Goal: Task Accomplishment & Management: Complete application form

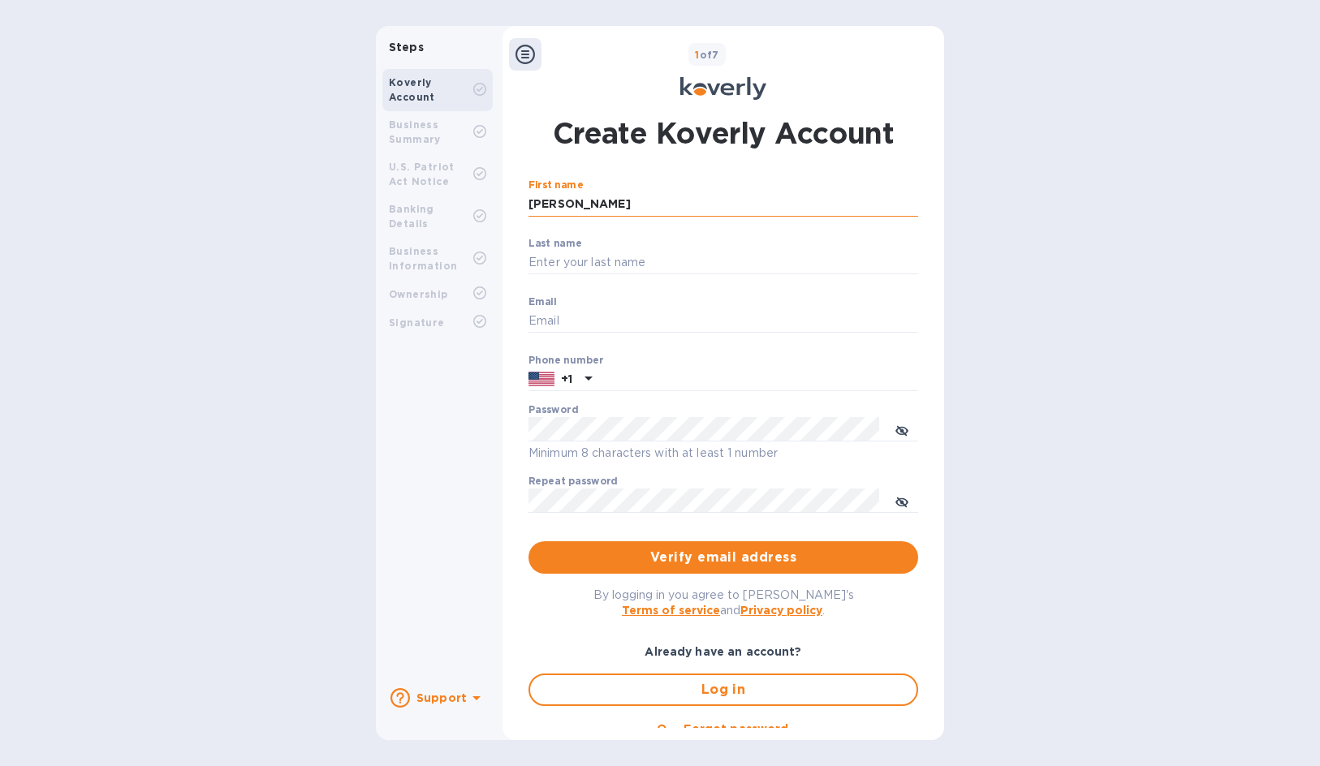
type input "[PERSON_NAME]"
type input "Ferdinands"
type input "[PERSON_NAME][EMAIL_ADDRESS][DOMAIN_NAME]"
type input "6618864373"
click at [703, 564] on span "Verify email address" at bounding box center [723, 557] width 364 height 19
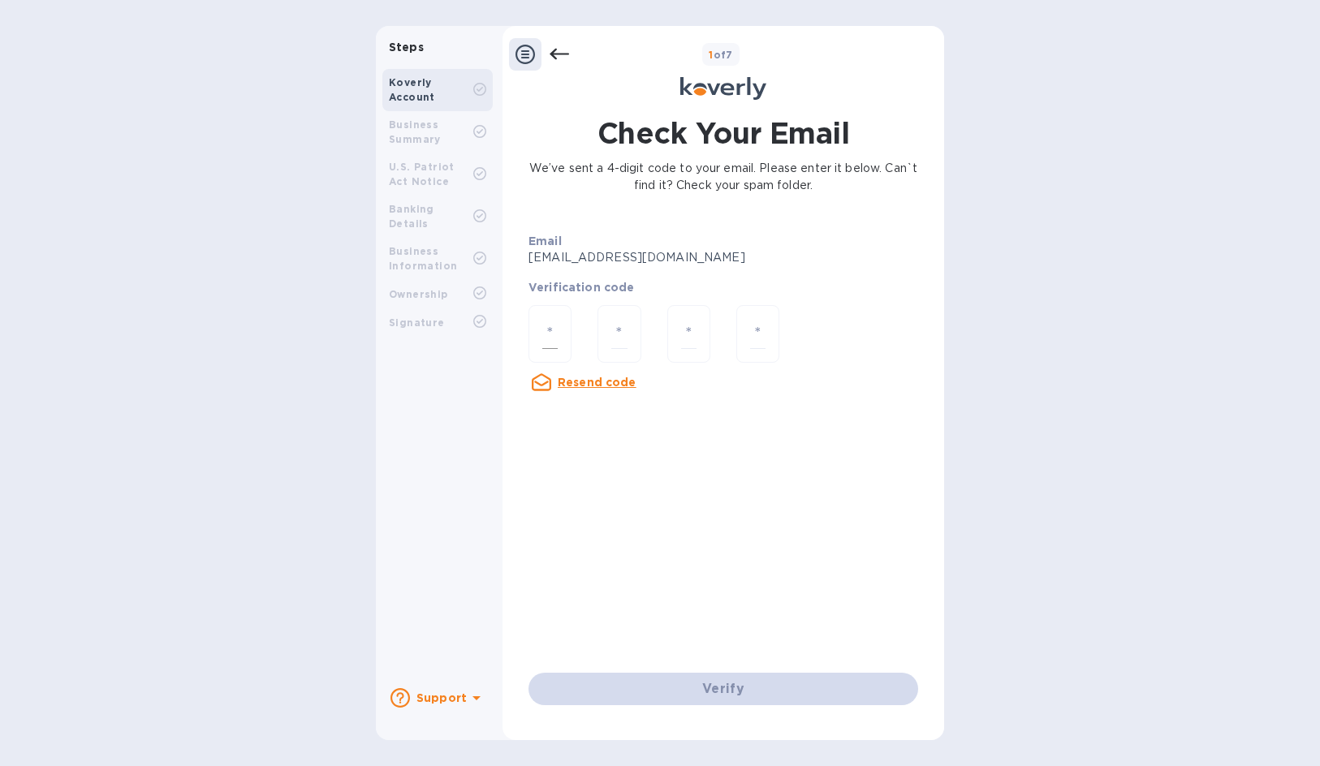
click at [548, 339] on input "number" at bounding box center [549, 334] width 15 height 30
type input "1"
type input "0"
type input "5"
type input "4"
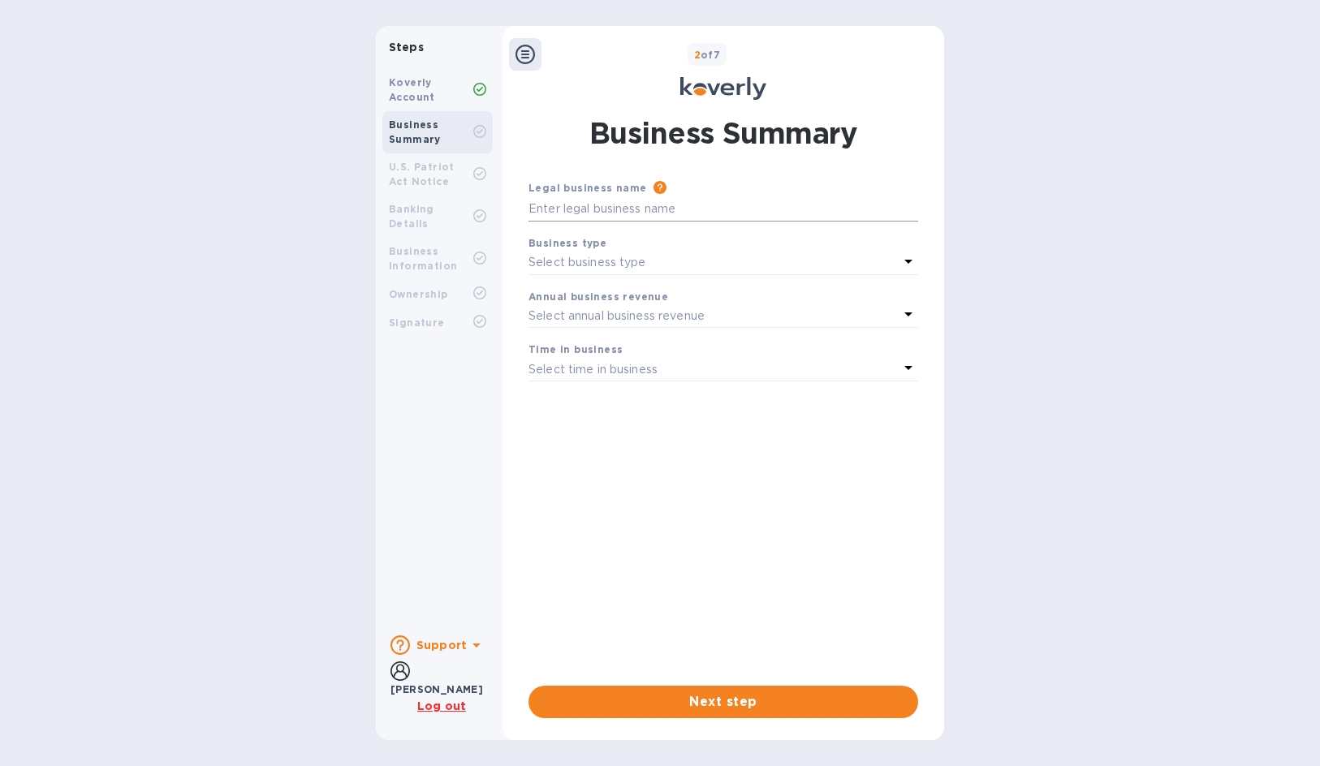
click at [595, 213] on input "text" at bounding box center [723, 209] width 390 height 24
type input "CARGO LOGIN LLC"
click at [647, 270] on div "Select business type" at bounding box center [713, 263] width 370 height 23
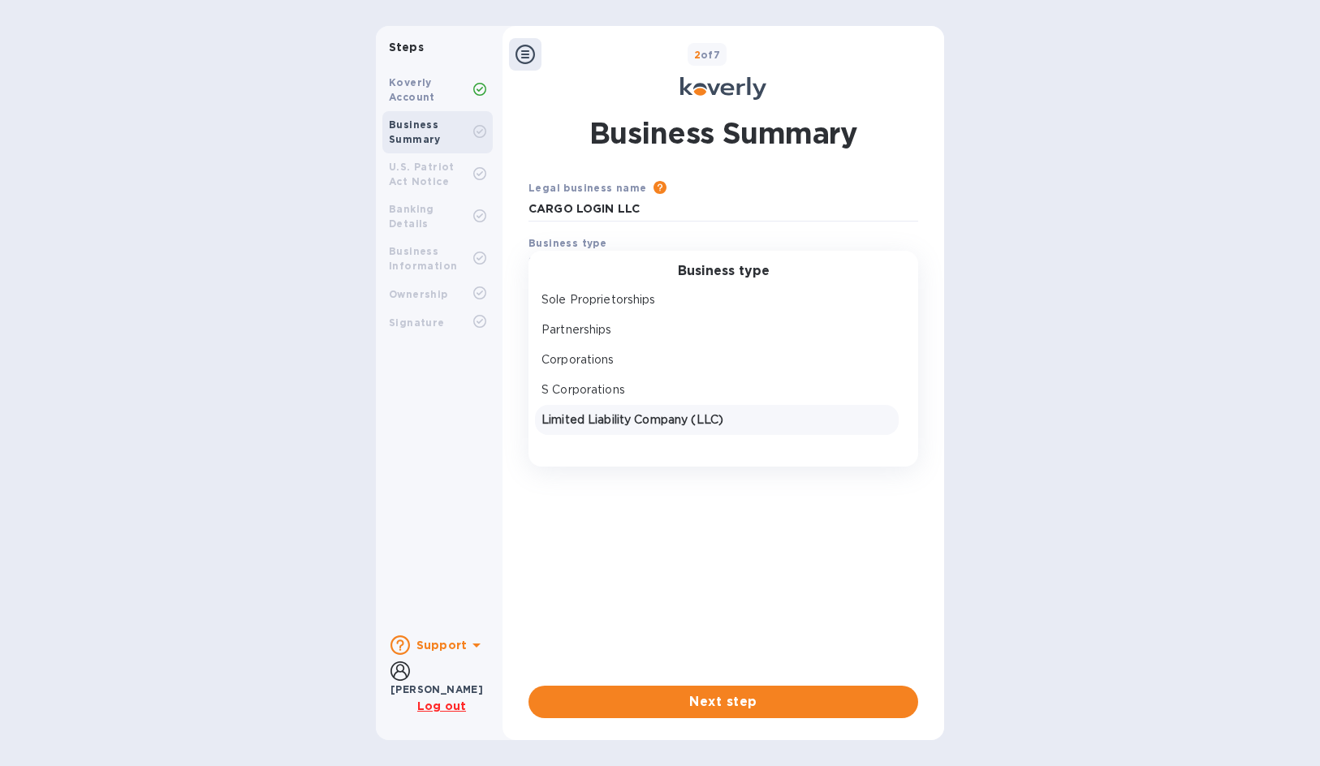
click at [625, 419] on p "Limited Liability Company (LLC)" at bounding box center [716, 420] width 351 height 17
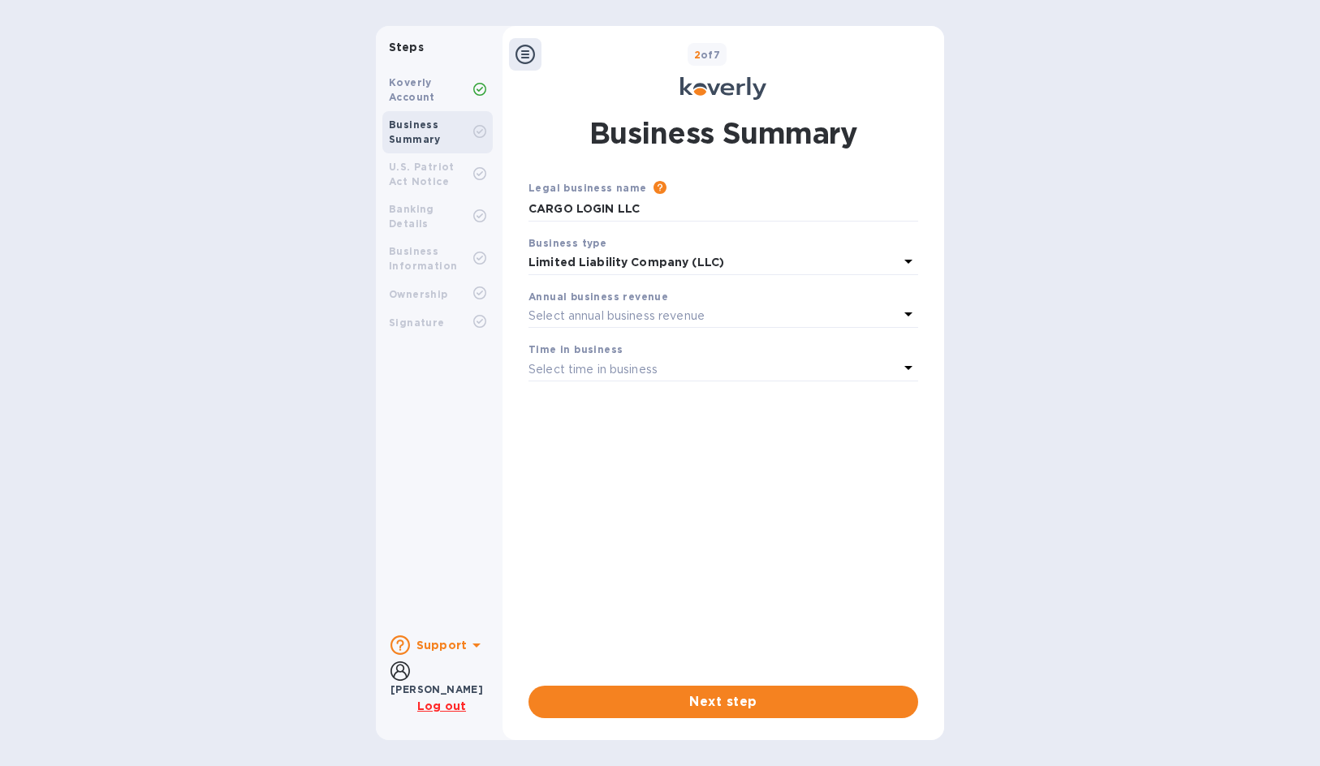
click at [617, 313] on p "Select annual business revenue" at bounding box center [616, 316] width 176 height 17
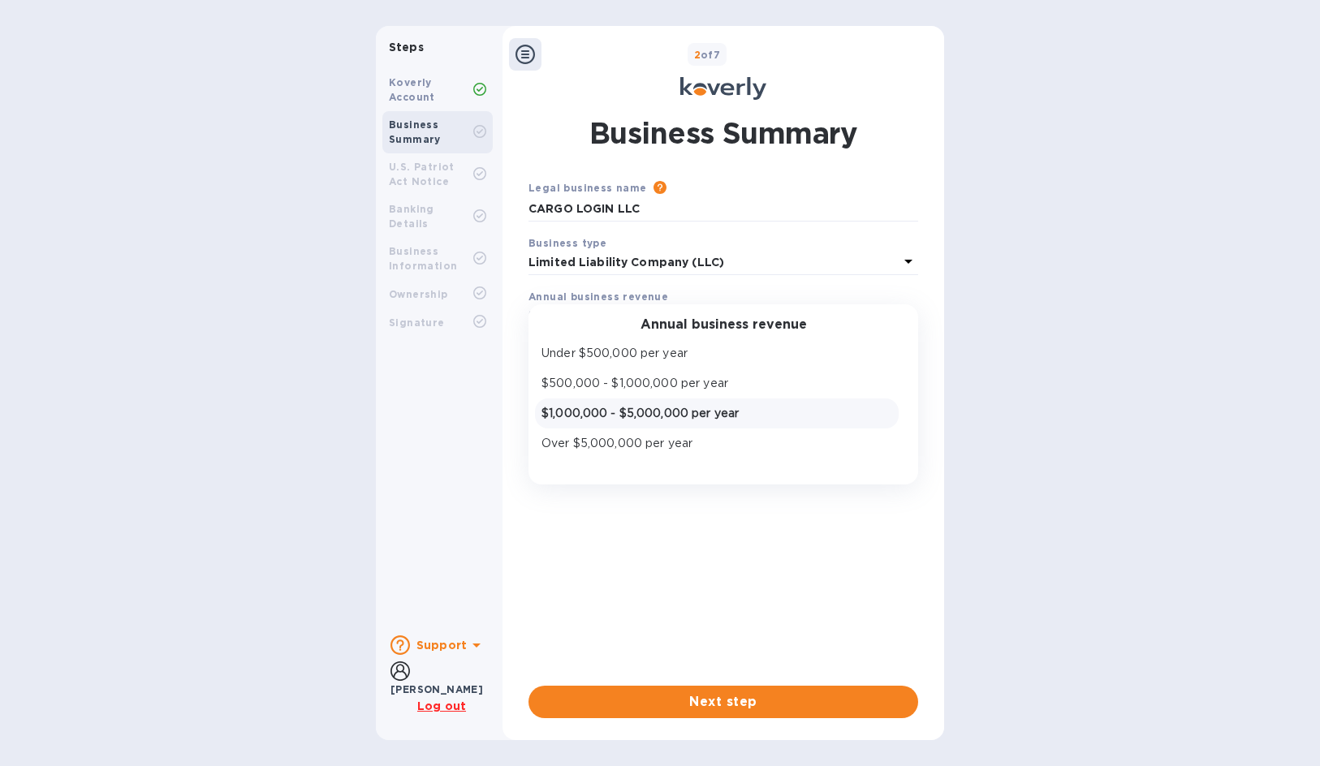
click at [629, 405] on p "$1,000,000 - $5,000,000 per year" at bounding box center [716, 413] width 351 height 17
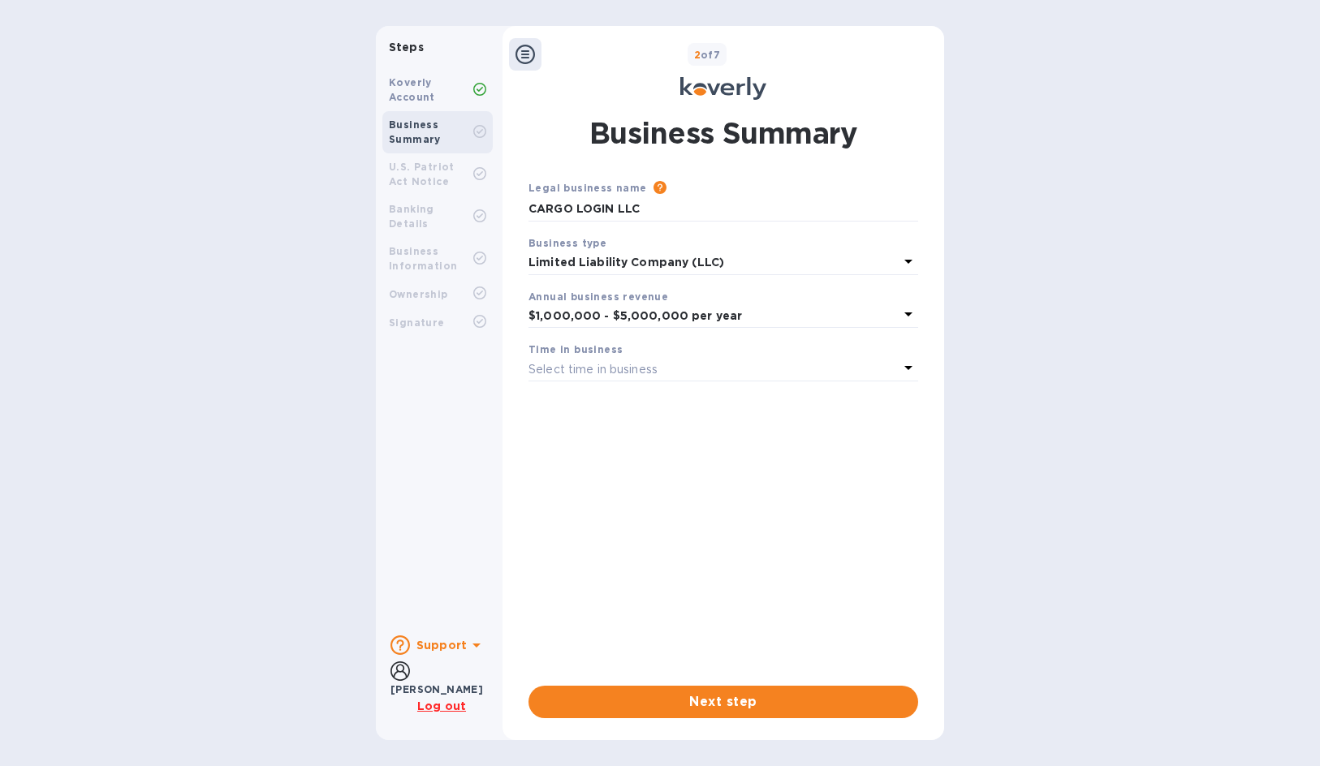
click at [623, 366] on p "Select time in business" at bounding box center [592, 369] width 129 height 17
click at [595, 468] on p "3 - 5 years" at bounding box center [716, 467] width 351 height 17
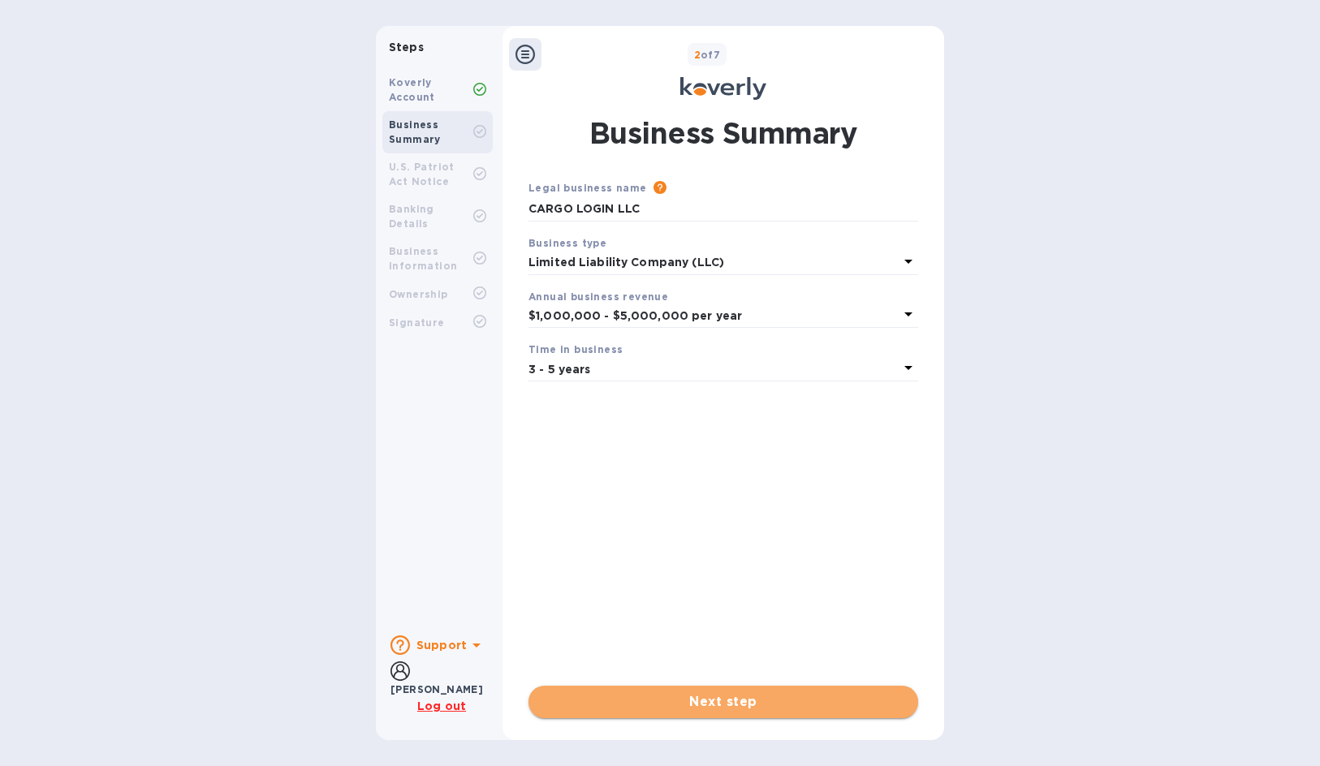
click at [709, 697] on span "Next step" at bounding box center [723, 701] width 364 height 19
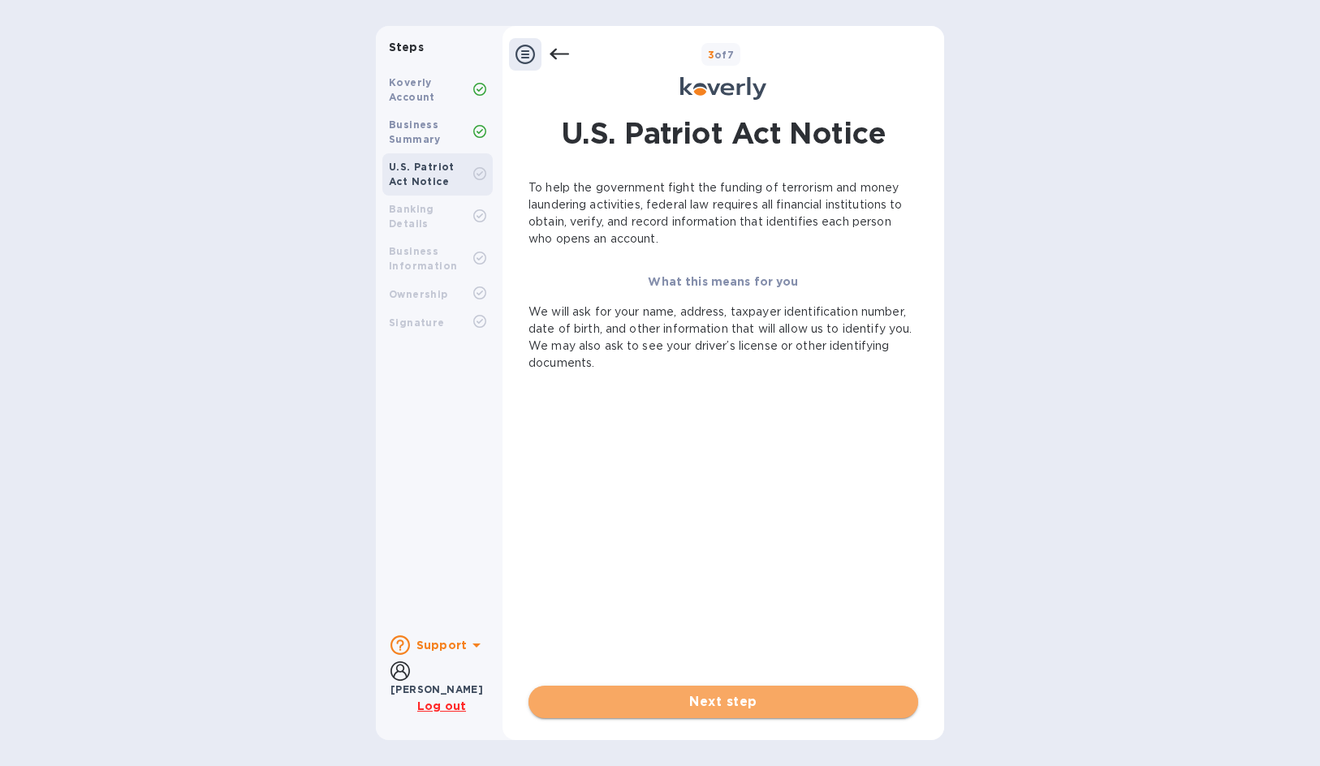
click at [681, 696] on span "Next step" at bounding box center [723, 701] width 364 height 19
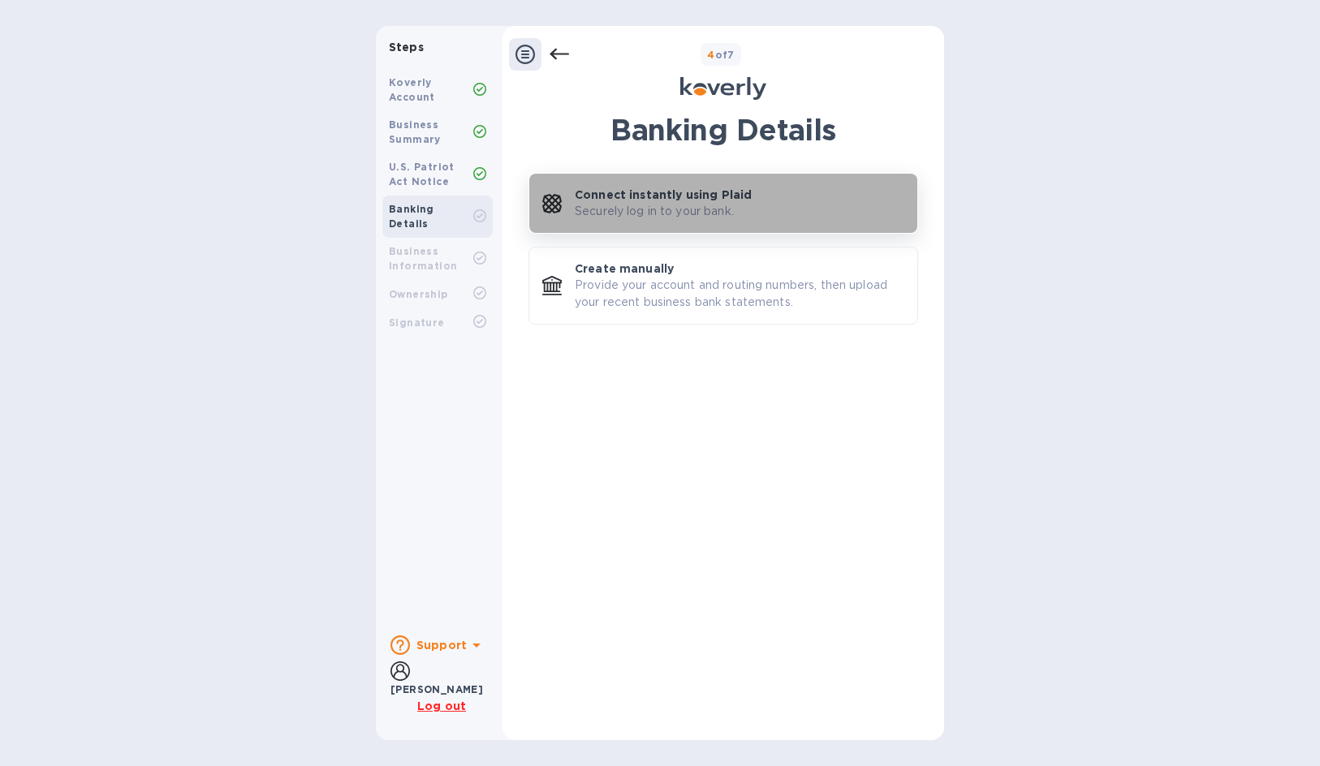
click at [704, 213] on p "Securely log in to your bank." at bounding box center [654, 211] width 159 height 17
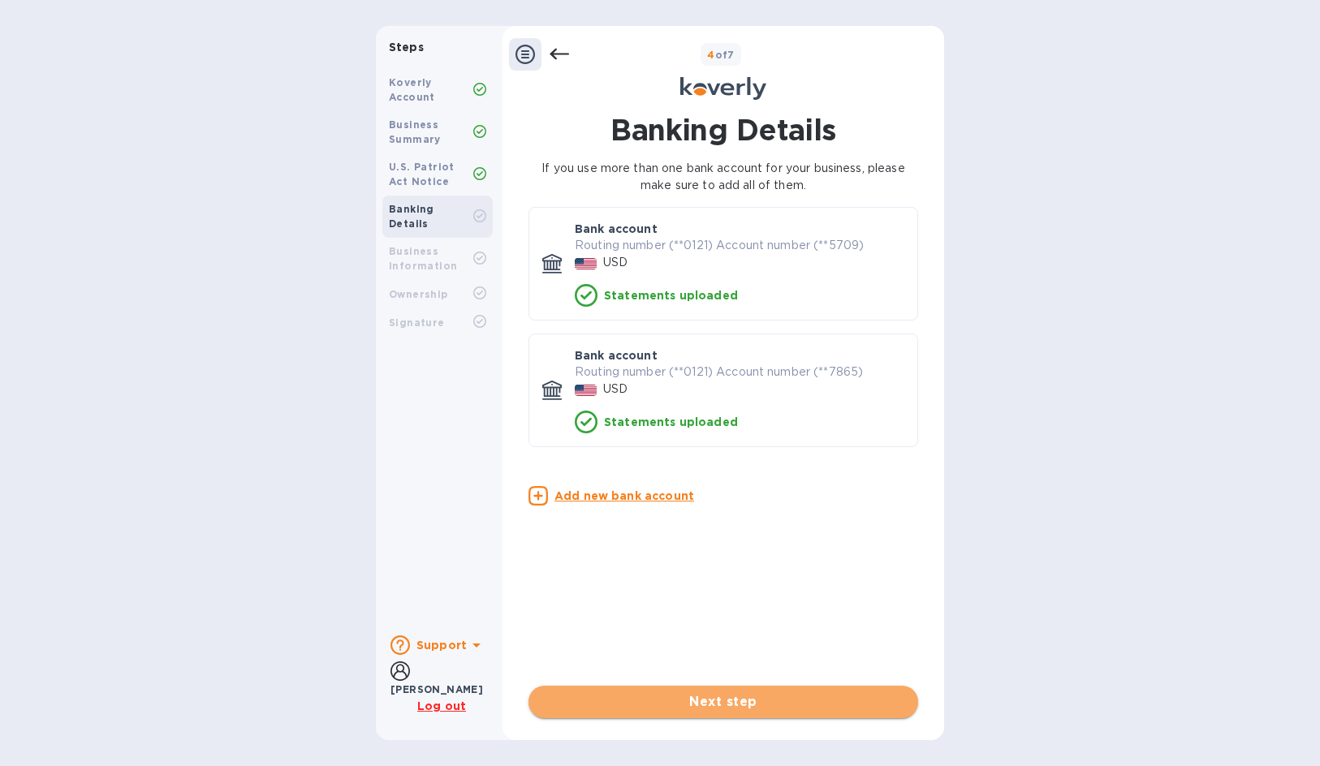
click at [704, 697] on span "Next step" at bounding box center [723, 701] width 364 height 19
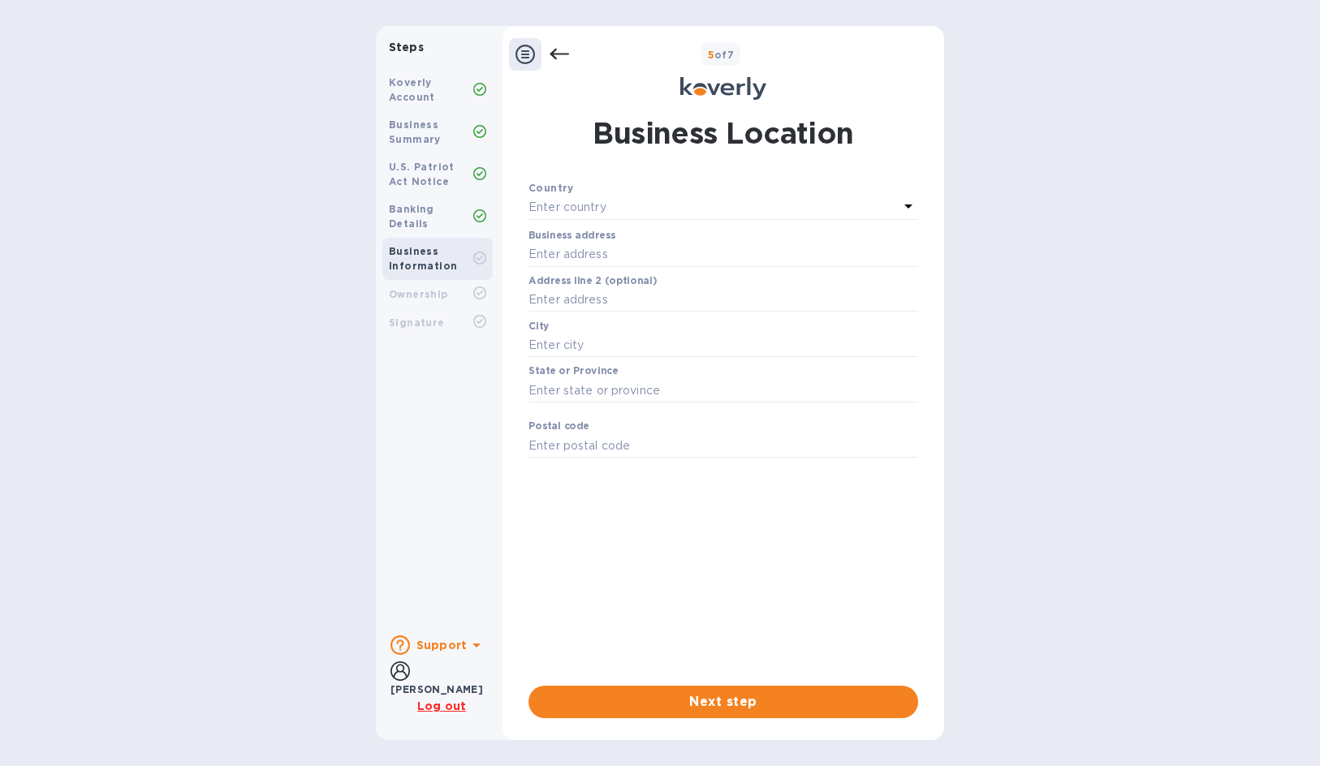
click at [607, 205] on div "Enter country" at bounding box center [713, 207] width 370 height 23
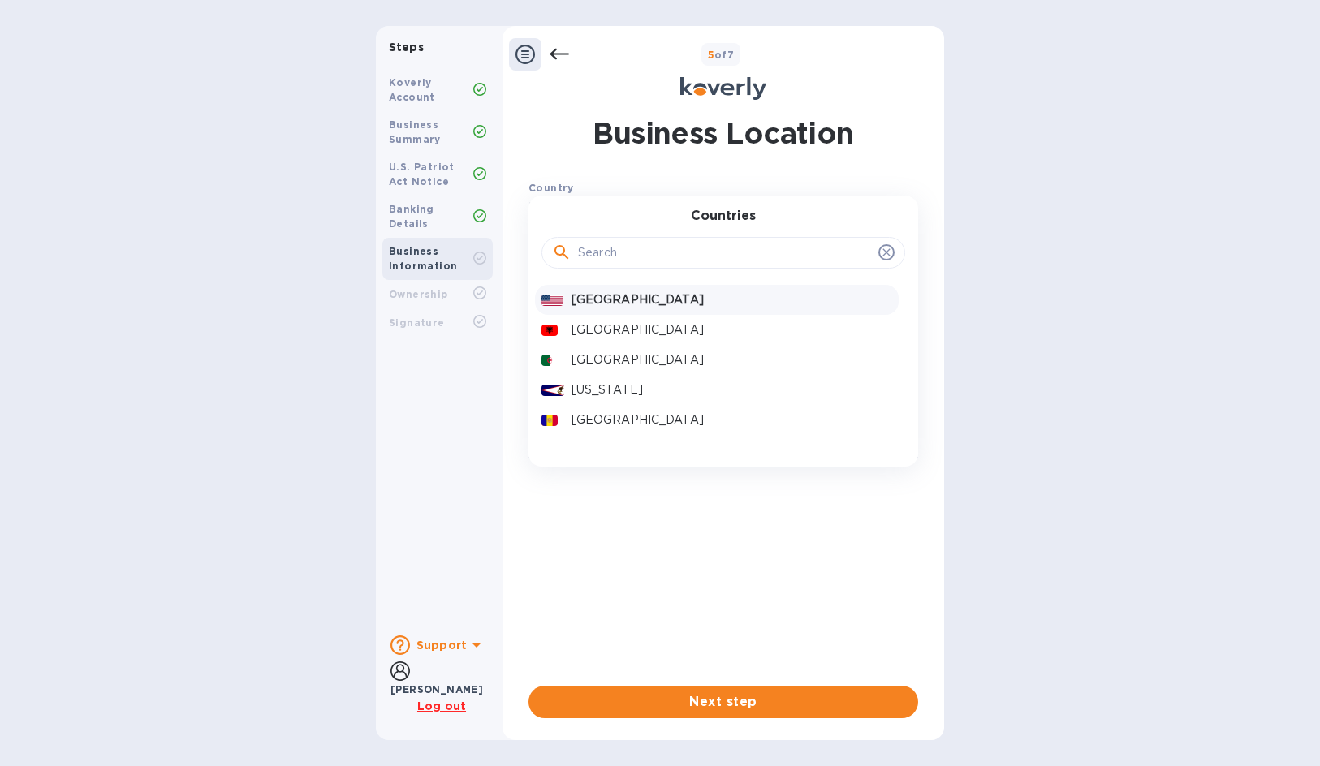
click at [602, 292] on p "[GEOGRAPHIC_DATA]" at bounding box center [731, 299] width 321 height 17
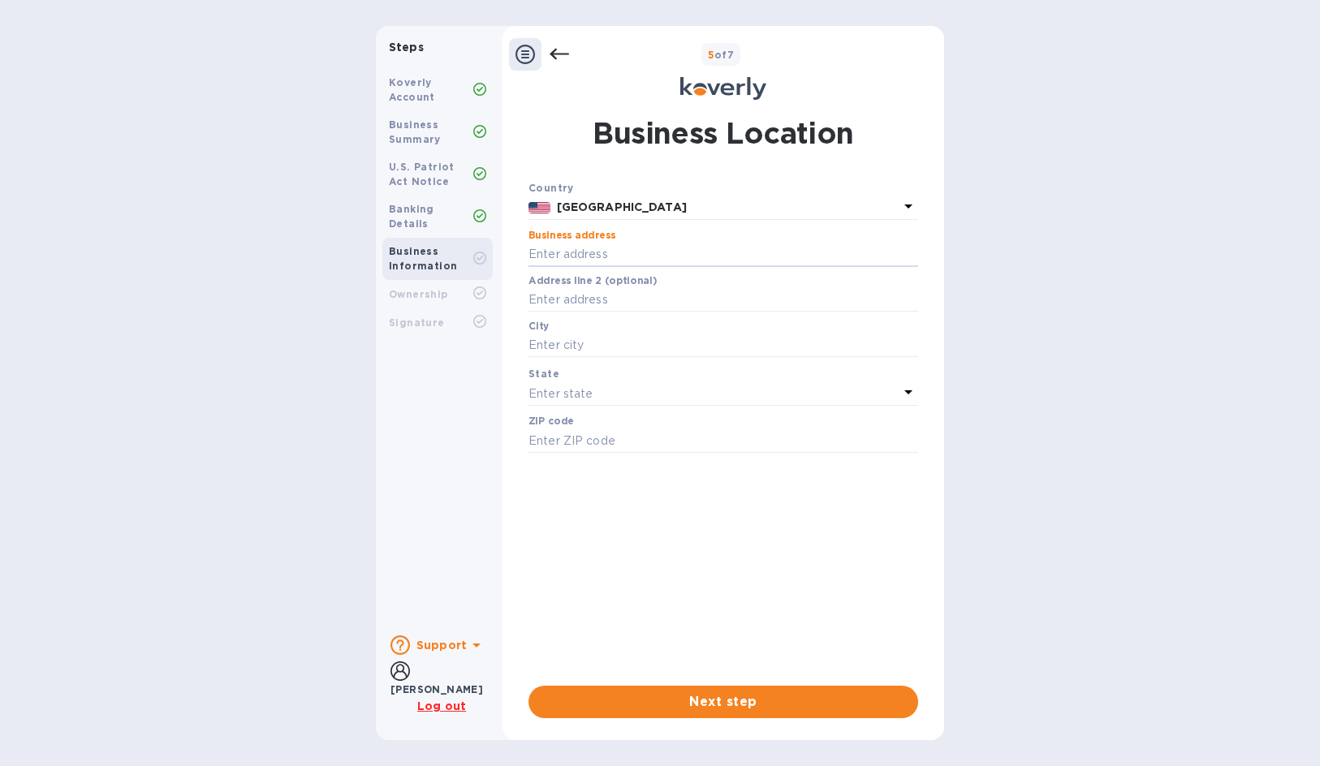
paste input "[STREET_ADDRESS]"
type input "[STREET_ADDRESS]"
click at [662, 293] on body "Steps Koverly Account Business Summary U.S. Patriot Act Notice Banking Details …" at bounding box center [660, 383] width 1320 height 766
type input "[GEOGRAPHIC_DATA]"
type input "91355"
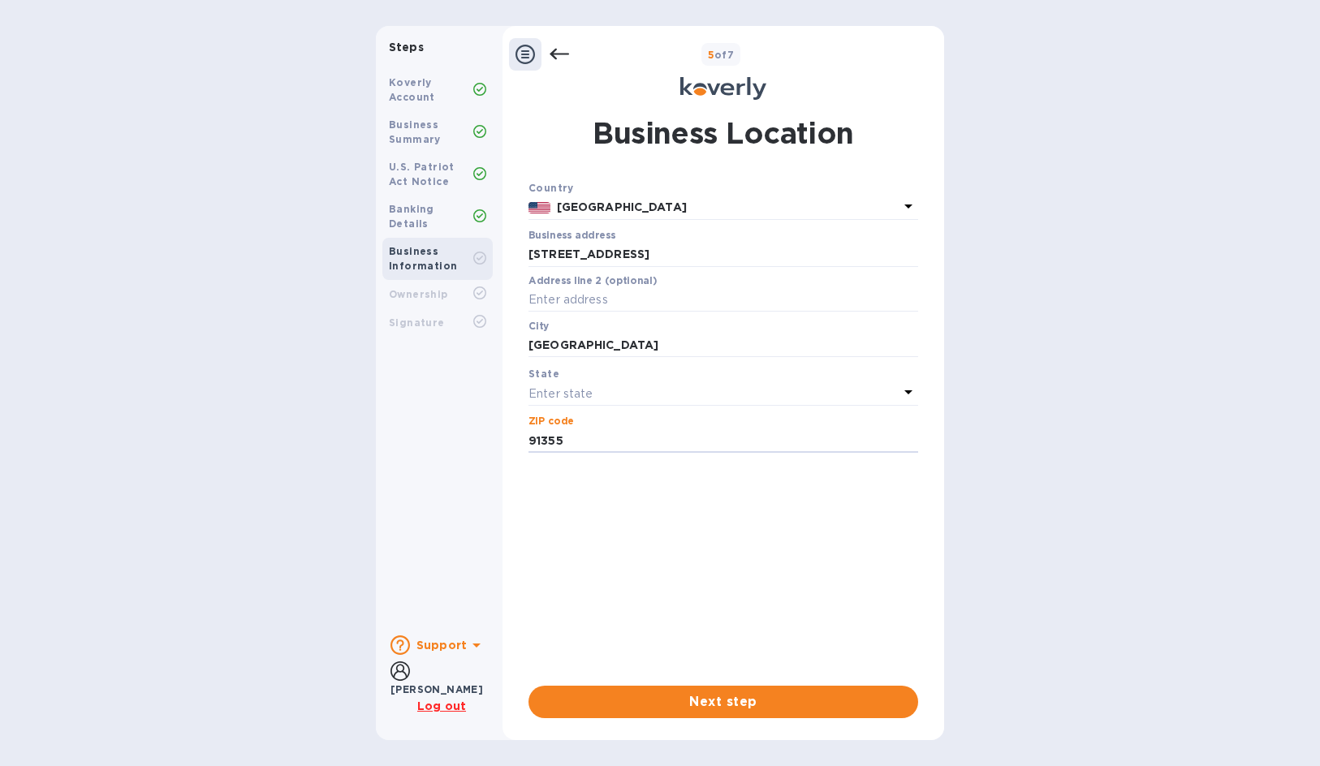
click at [560, 388] on p "Enter state" at bounding box center [560, 394] width 64 height 17
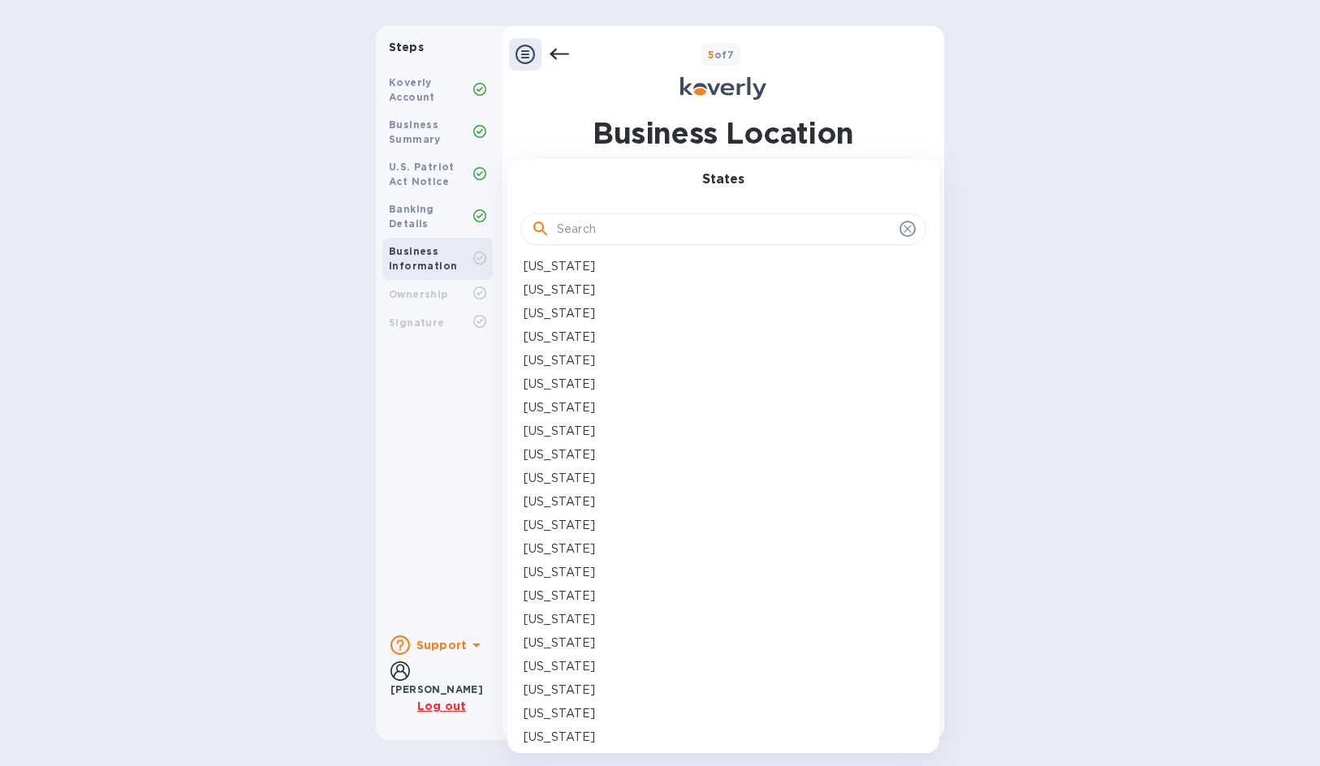
click at [559, 381] on p "[US_STATE]" at bounding box center [559, 384] width 71 height 17
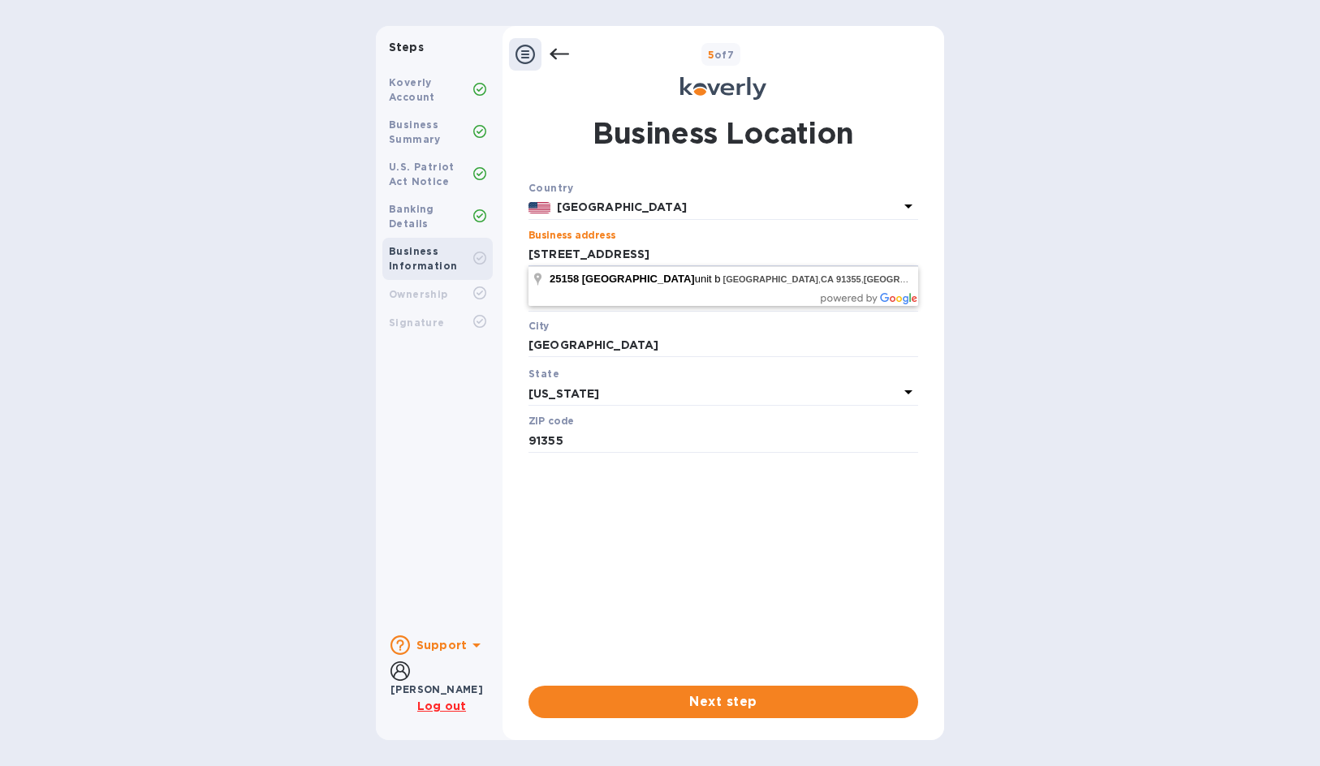
drag, startPoint x: 749, startPoint y: 253, endPoint x: 894, endPoint y: 236, distance: 145.5
click at [894, 236] on div "Business address [STREET_ADDRESS] ​" at bounding box center [723, 259] width 390 height 58
click at [858, 257] on input "[STREET_ADDRESS]" at bounding box center [723, 255] width 390 height 24
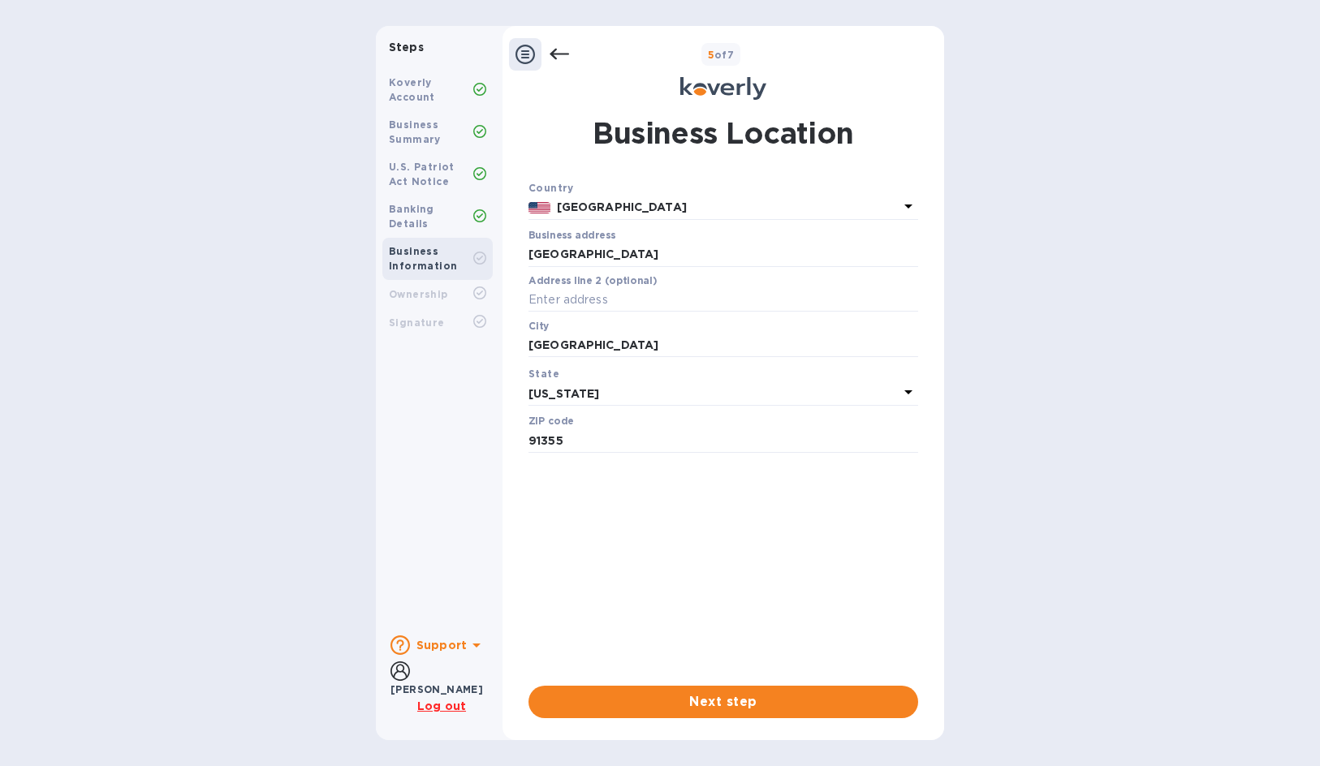
type input "[GEOGRAPHIC_DATA]"
drag, startPoint x: 628, startPoint y: 343, endPoint x: 480, endPoint y: 343, distance: 147.7
click at [480, 343] on div "Steps Koverly Account Business Summary U.S. Patriot Act Notice Banking Details …" at bounding box center [660, 383] width 568 height 714
type input "[GEOGRAPHIC_DATA]"
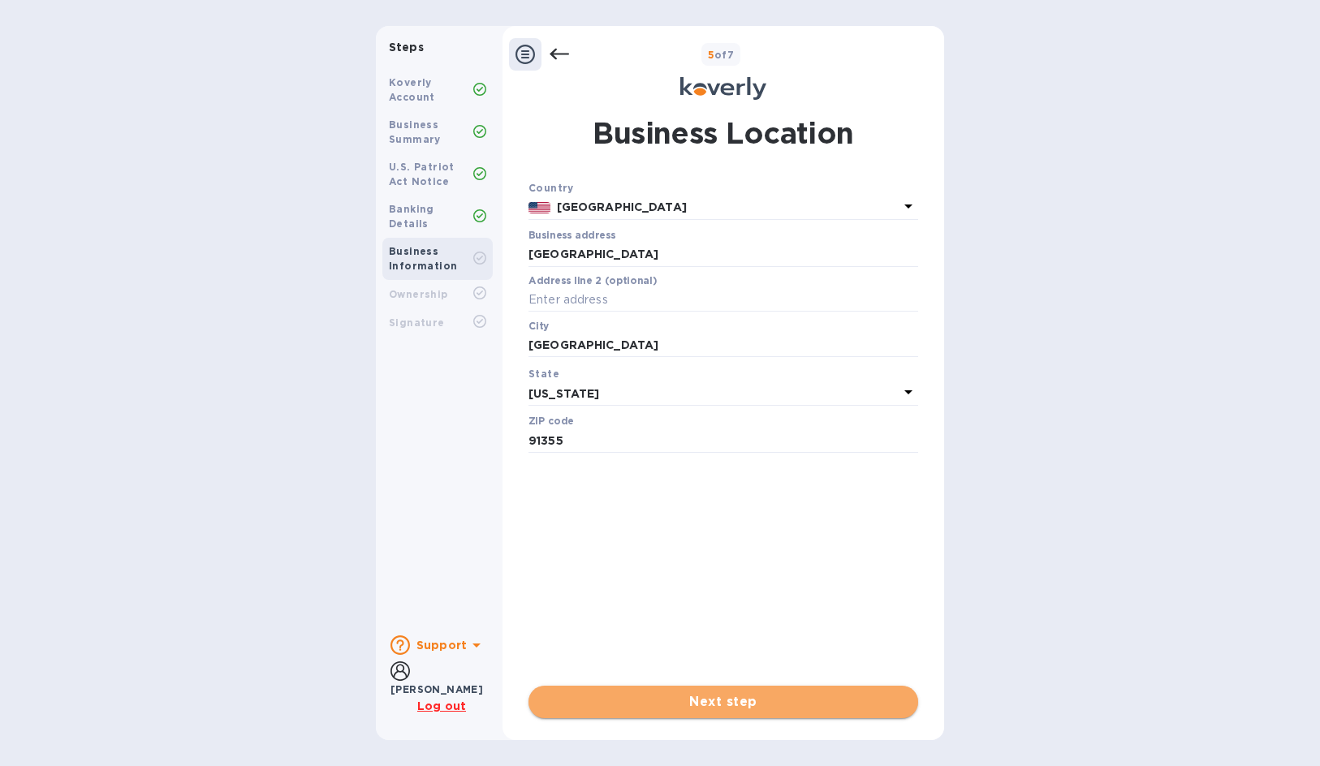
click at [692, 697] on span "Next step" at bounding box center [723, 701] width 364 height 19
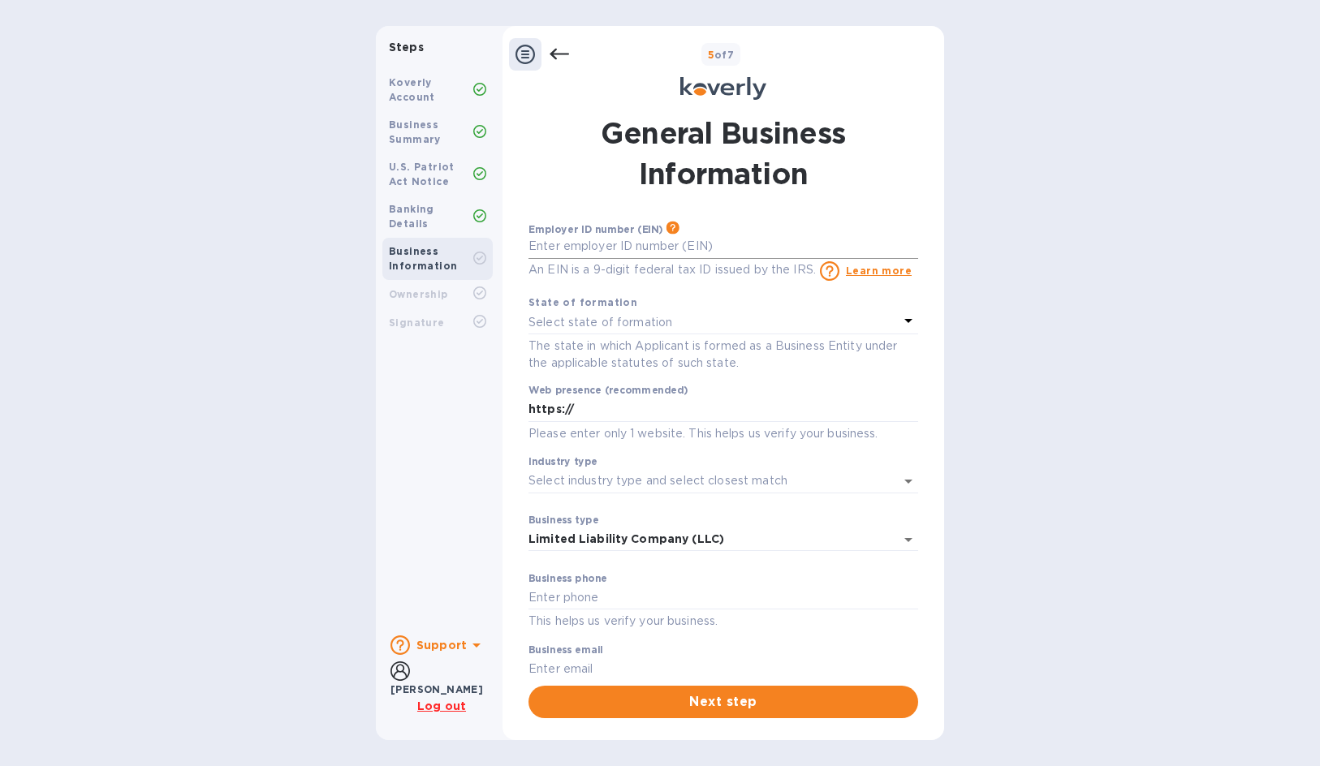
click at [593, 252] on input "text" at bounding box center [723, 247] width 390 height 24
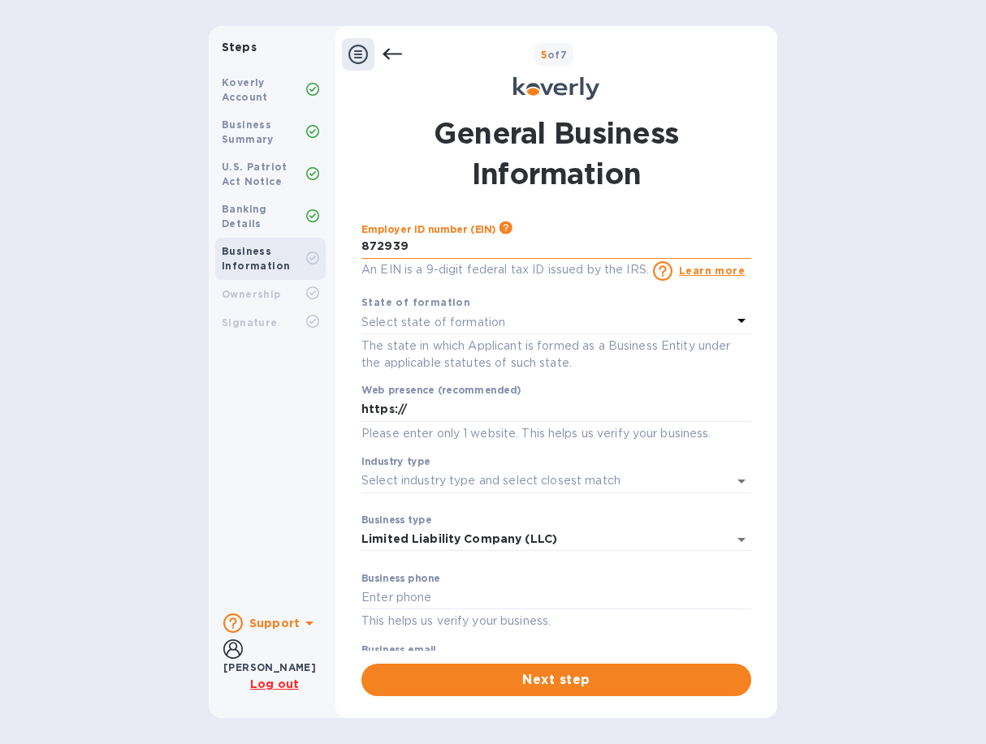
click at [420, 250] on input "872939" at bounding box center [556, 247] width 390 height 24
type input "***40"
click at [408, 320] on p "Select state of formation" at bounding box center [433, 322] width 144 height 17
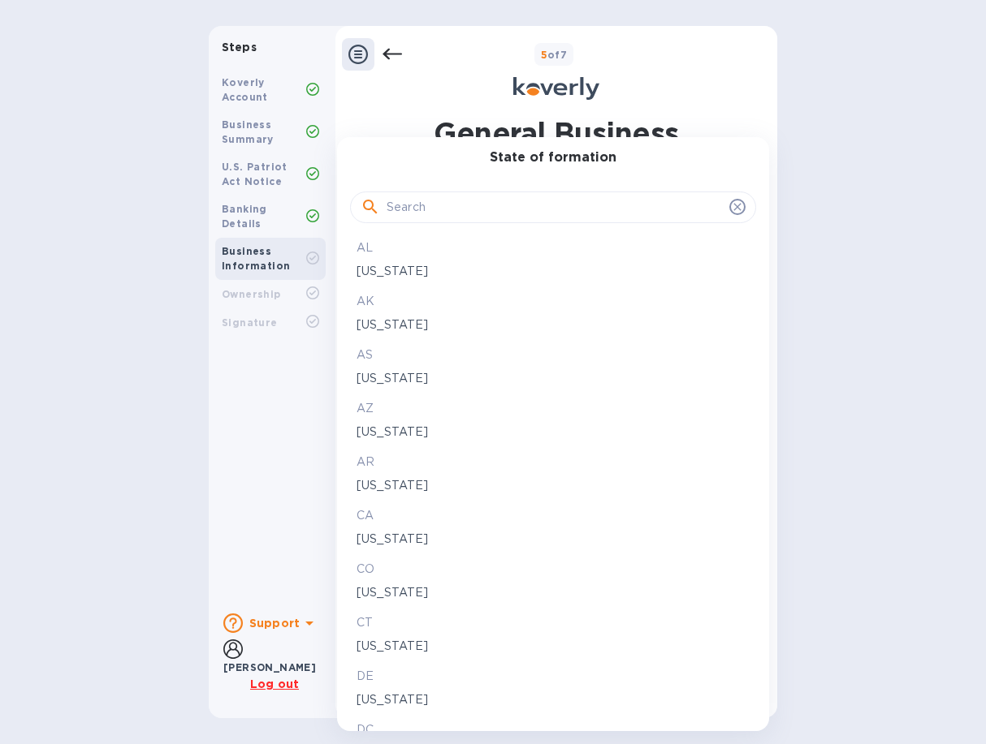
click at [377, 522] on p "CA" at bounding box center [552, 515] width 393 height 17
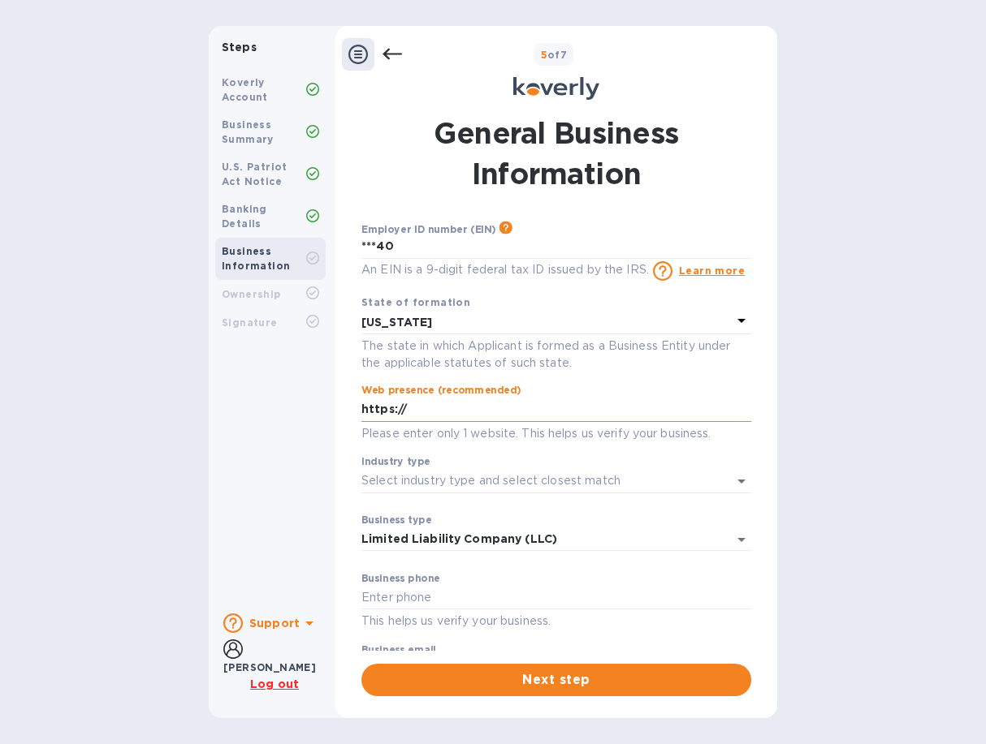
click at [428, 410] on input "https://" at bounding box center [556, 410] width 390 height 24
click at [428, 410] on input "[URL]" at bounding box center [556, 410] width 390 height 24
click at [448, 412] on input "[URL]" at bounding box center [556, 410] width 390 height 24
type input "[URL][DOMAIN_NAME]"
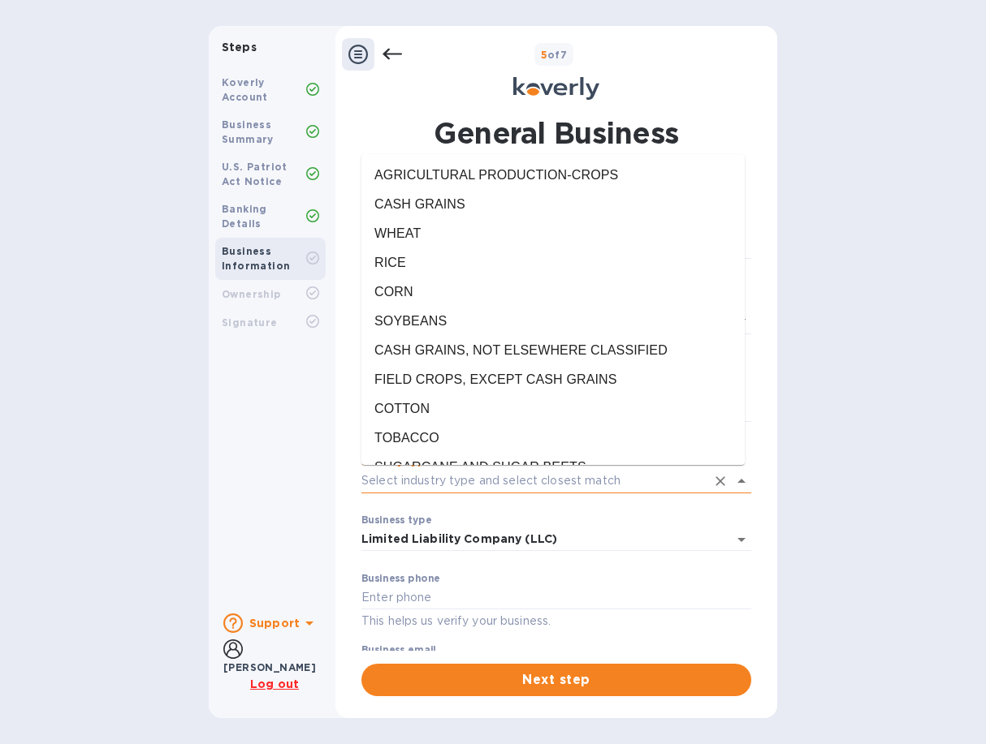
click at [445, 482] on input "Industry type" at bounding box center [533, 481] width 344 height 24
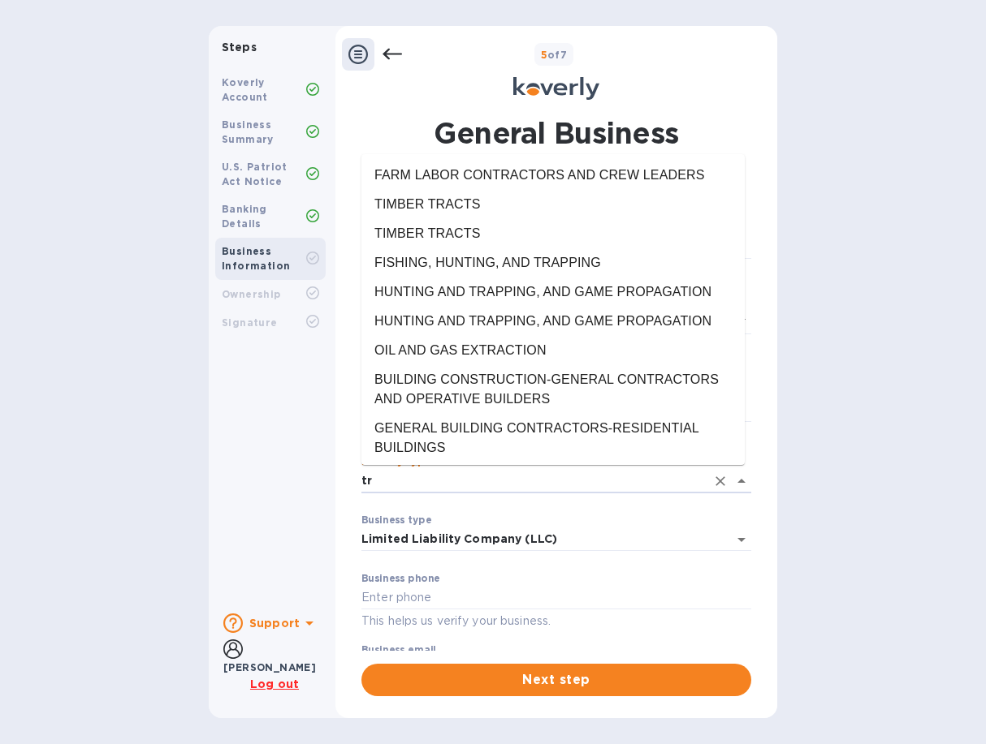
type input "t"
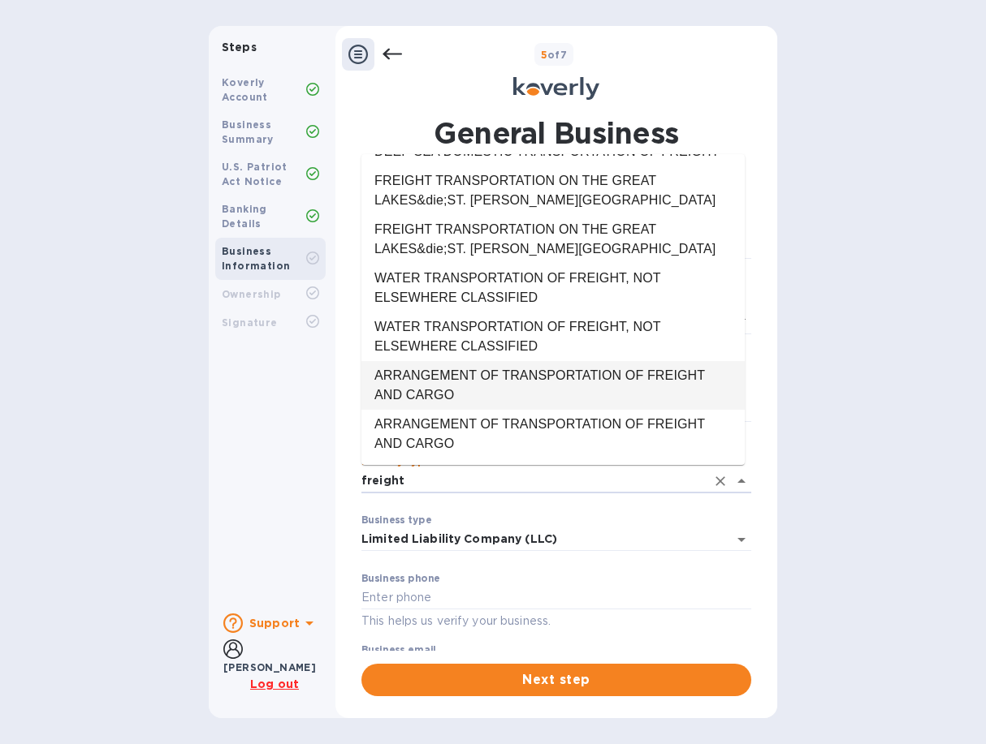
click at [502, 383] on li "ARRANGEMENT OF TRANSPORTATION OF FREIGHT AND CARGO" at bounding box center [552, 385] width 383 height 49
type input "ARRANGEMENT OF TRANSPORTATION OF FREIGHT AND CARGO"
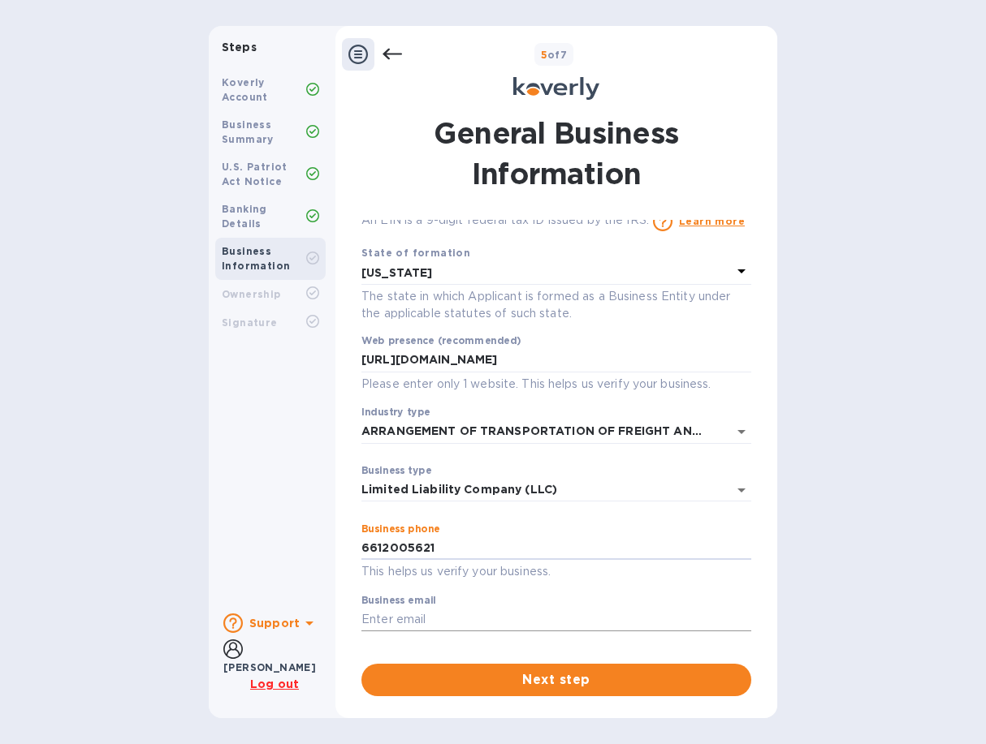
type input "6612005621"
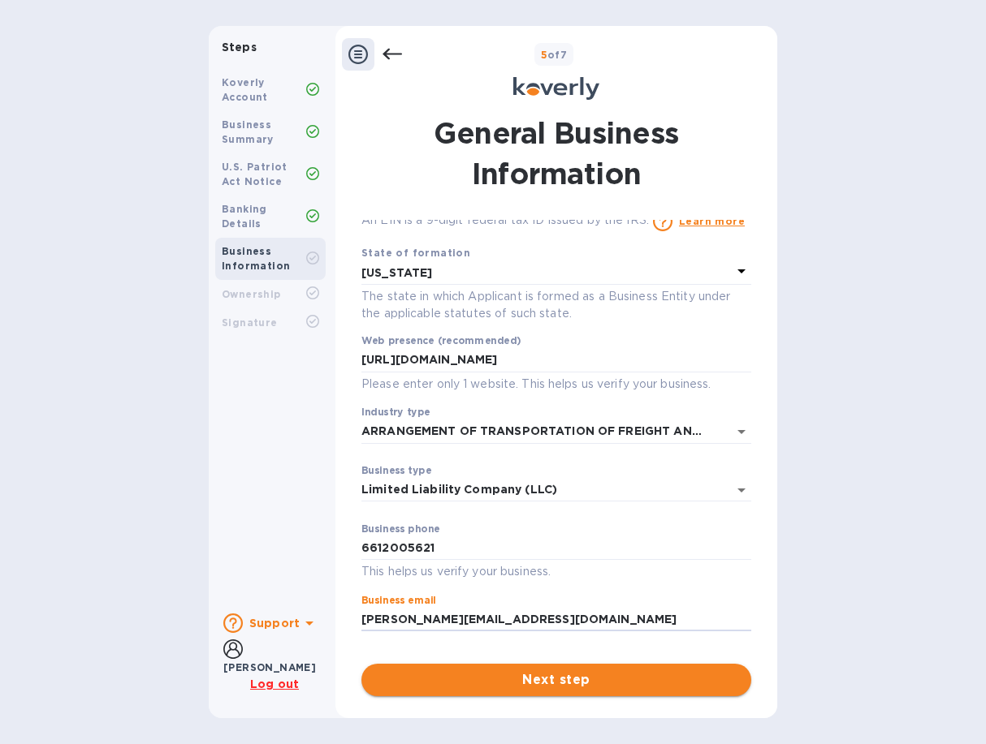
type input "[PERSON_NAME][EMAIL_ADDRESS][DOMAIN_NAME]"
click at [523, 685] on span "Next step" at bounding box center [556, 680] width 364 height 19
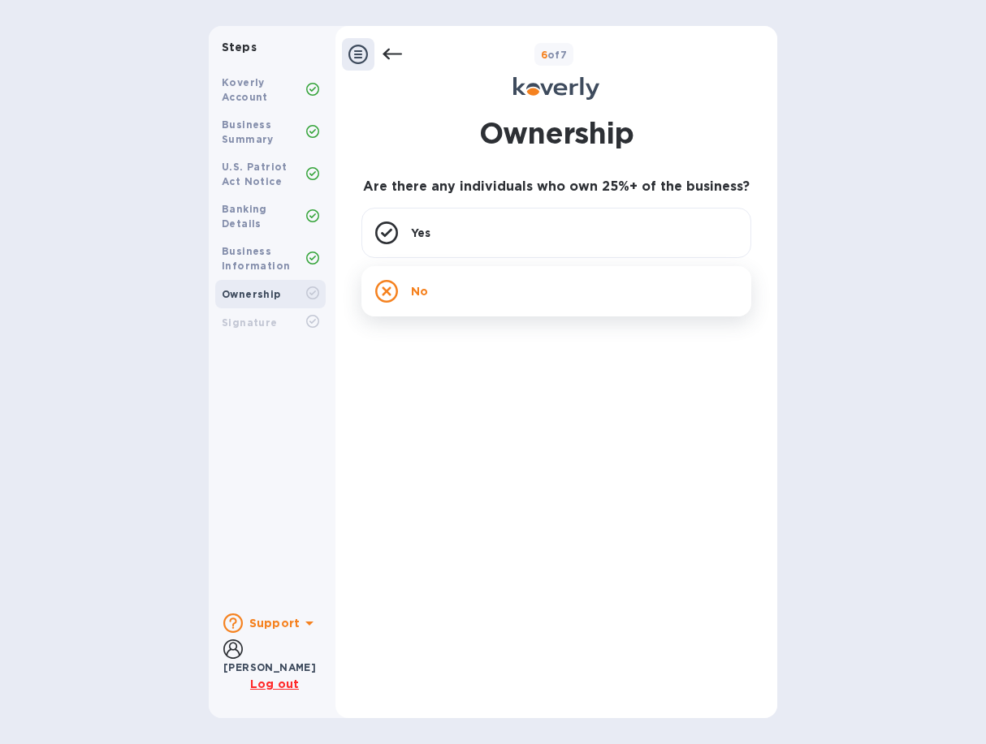
click at [464, 283] on div "No" at bounding box center [556, 291] width 390 height 50
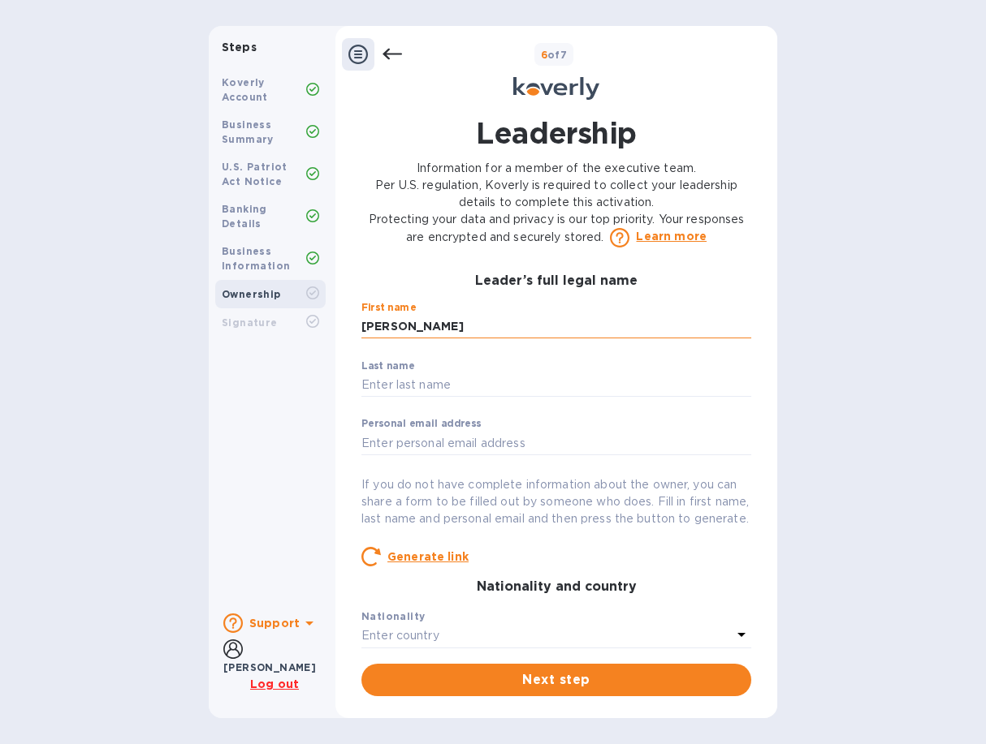
type input "[PERSON_NAME]"
type input "Ferdinands"
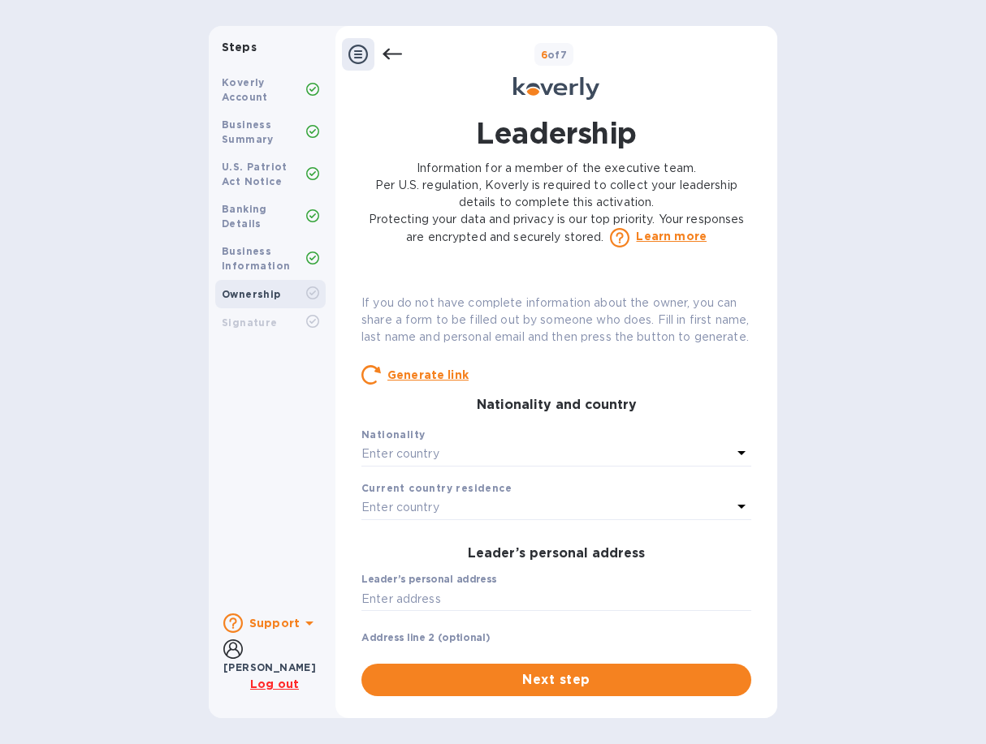
scroll to position [186, 0]
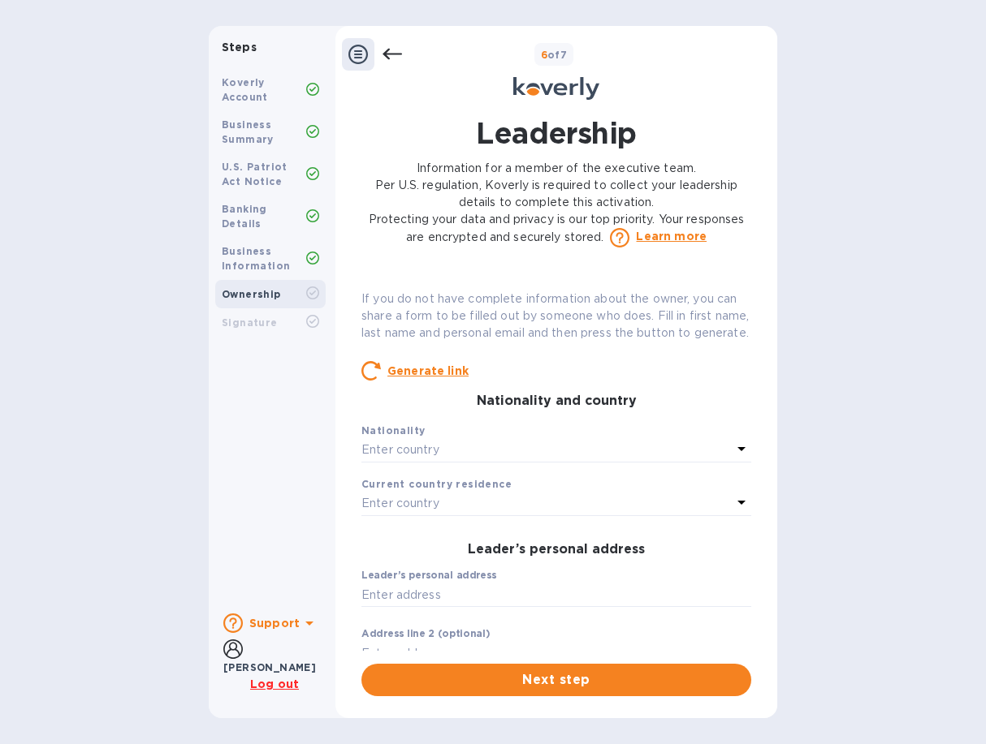
type input "[PERSON_NAME][EMAIL_ADDRESS][DOMAIN_NAME]"
click at [490, 462] on div "Enter country" at bounding box center [546, 450] width 370 height 23
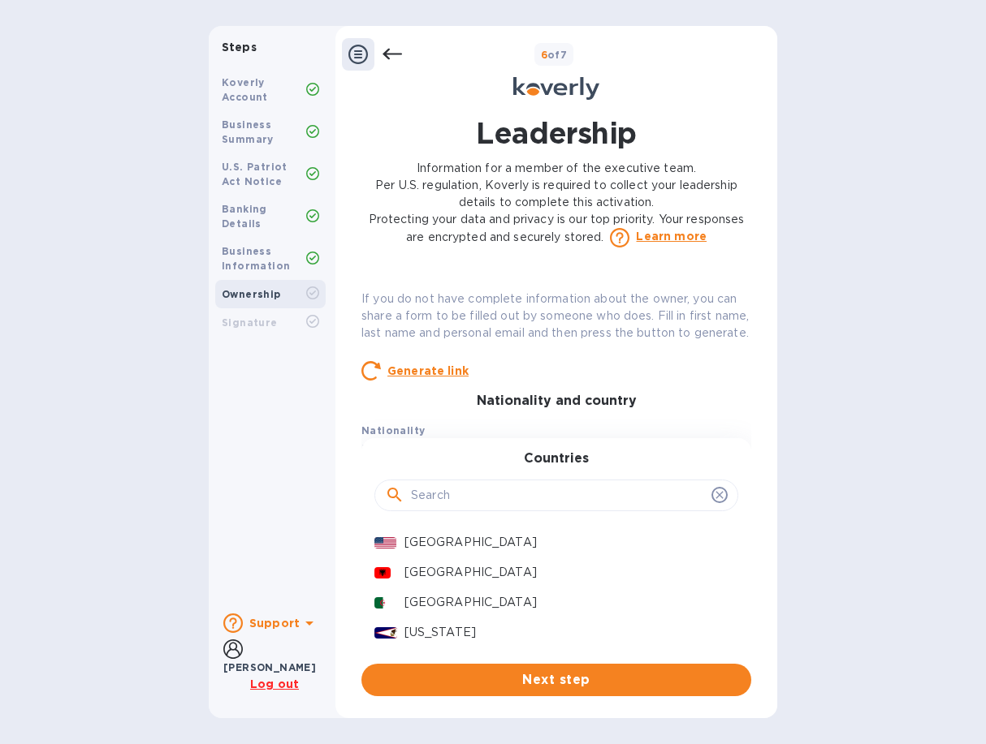
click at [659, 409] on h3 "Nationality and country" at bounding box center [556, 401] width 390 height 15
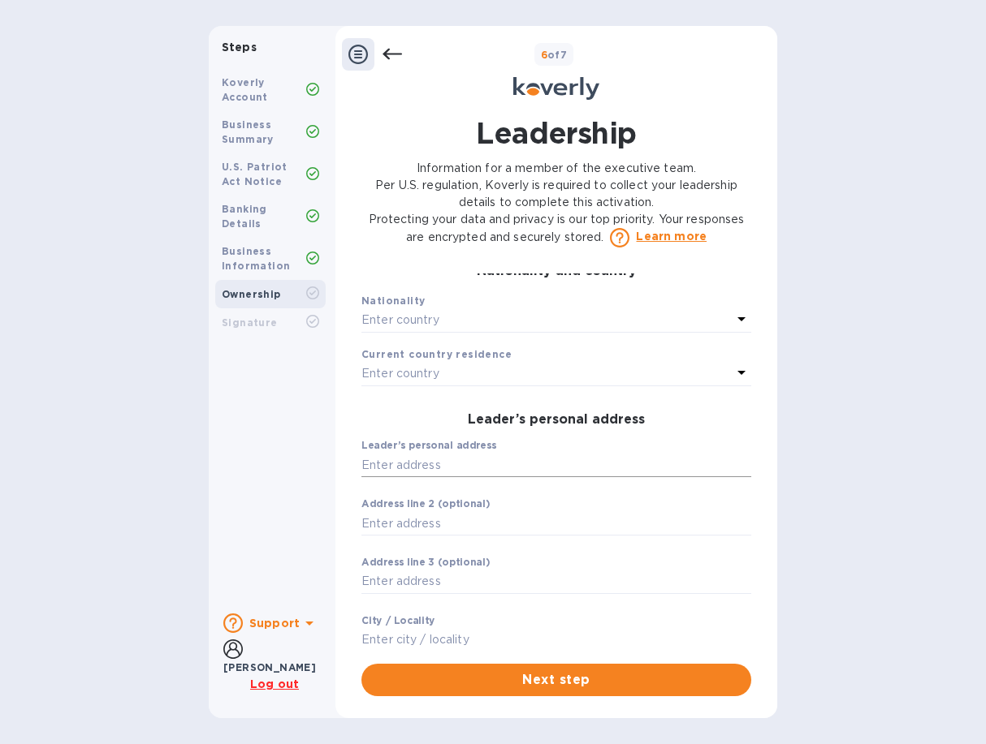
scroll to position [280, 0]
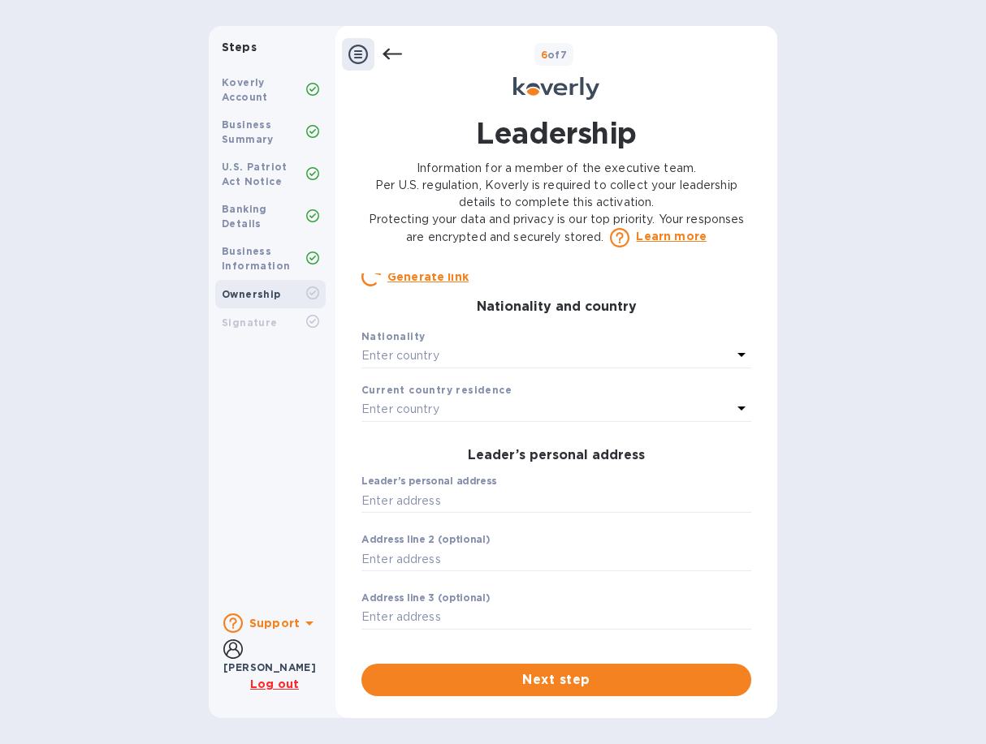
click at [464, 368] on div "Enter country" at bounding box center [546, 356] width 370 height 23
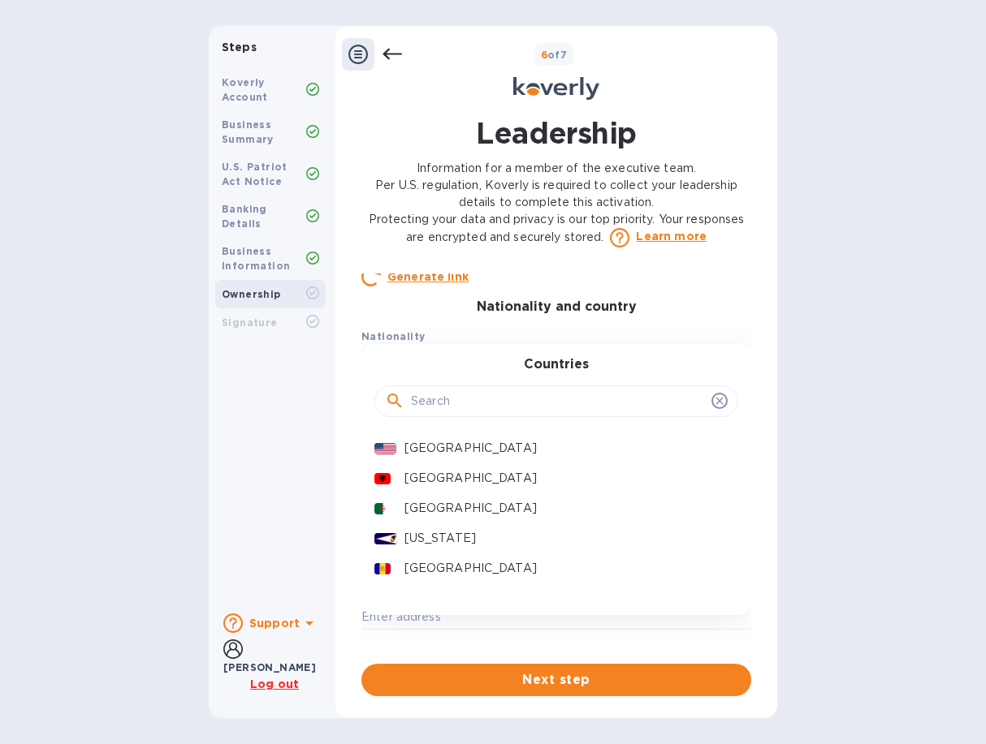
click at [453, 406] on input "text" at bounding box center [558, 402] width 294 height 24
type input "sr"
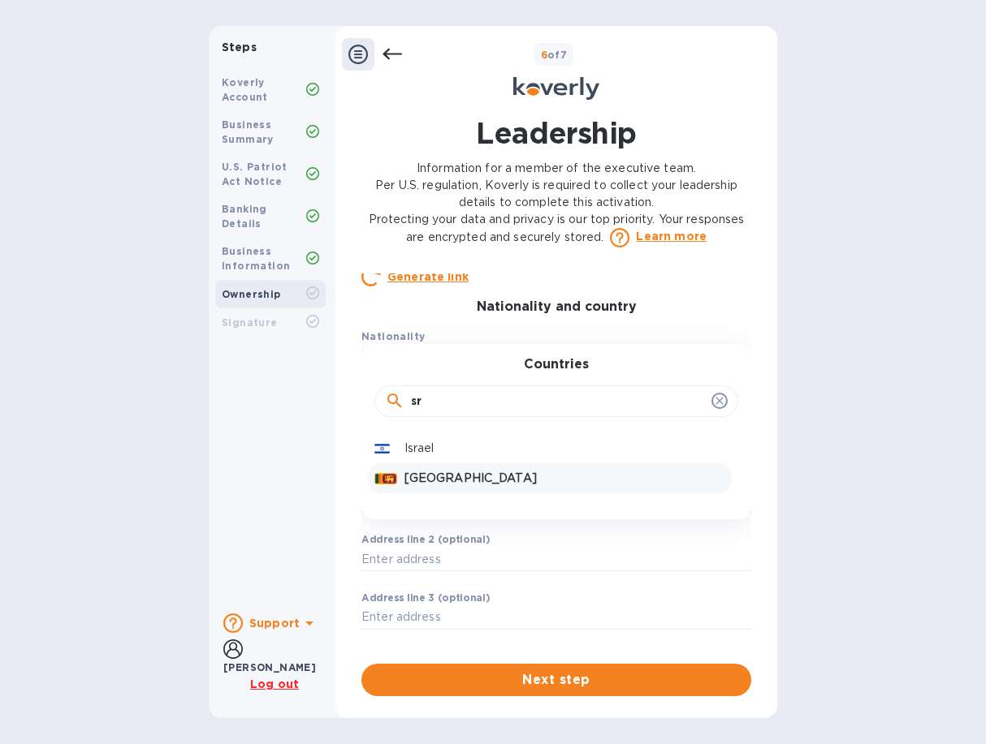
click at [449, 485] on p "[GEOGRAPHIC_DATA]" at bounding box center [564, 478] width 321 height 17
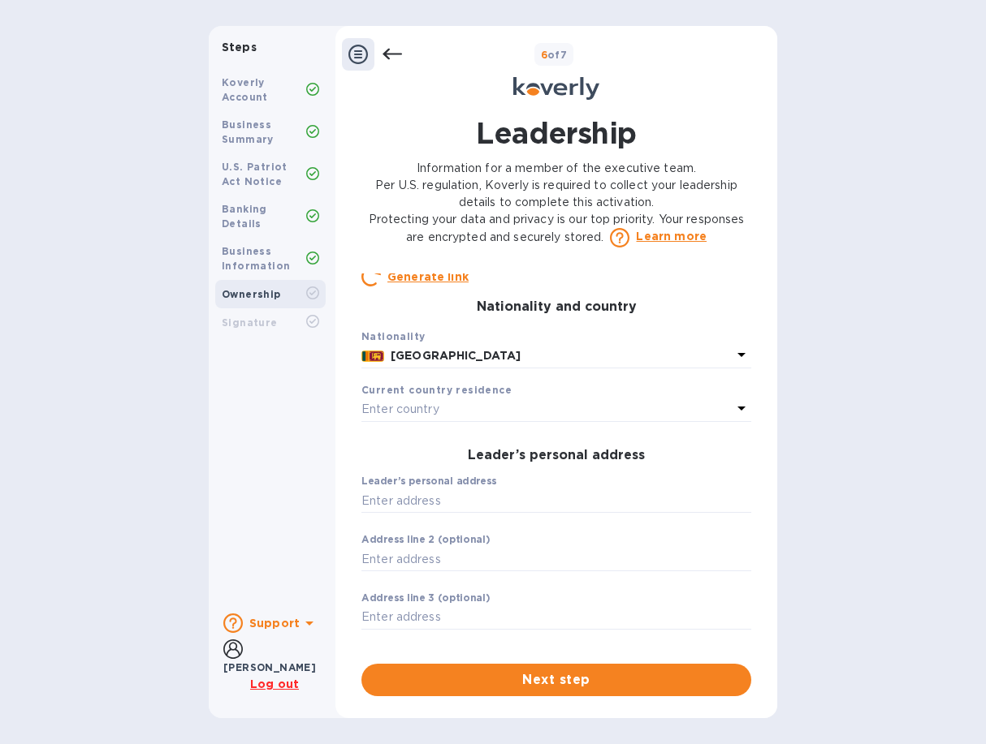
click at [462, 421] on div "Enter country" at bounding box center [546, 410] width 370 height 23
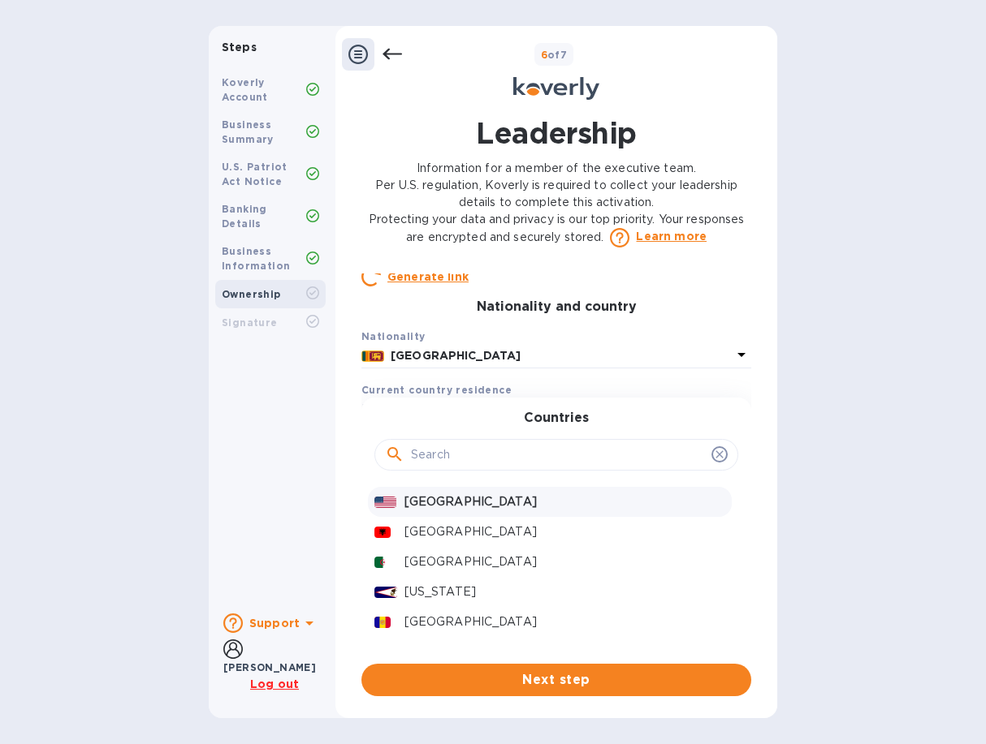
click at [446, 511] on p "[GEOGRAPHIC_DATA]" at bounding box center [564, 502] width 321 height 17
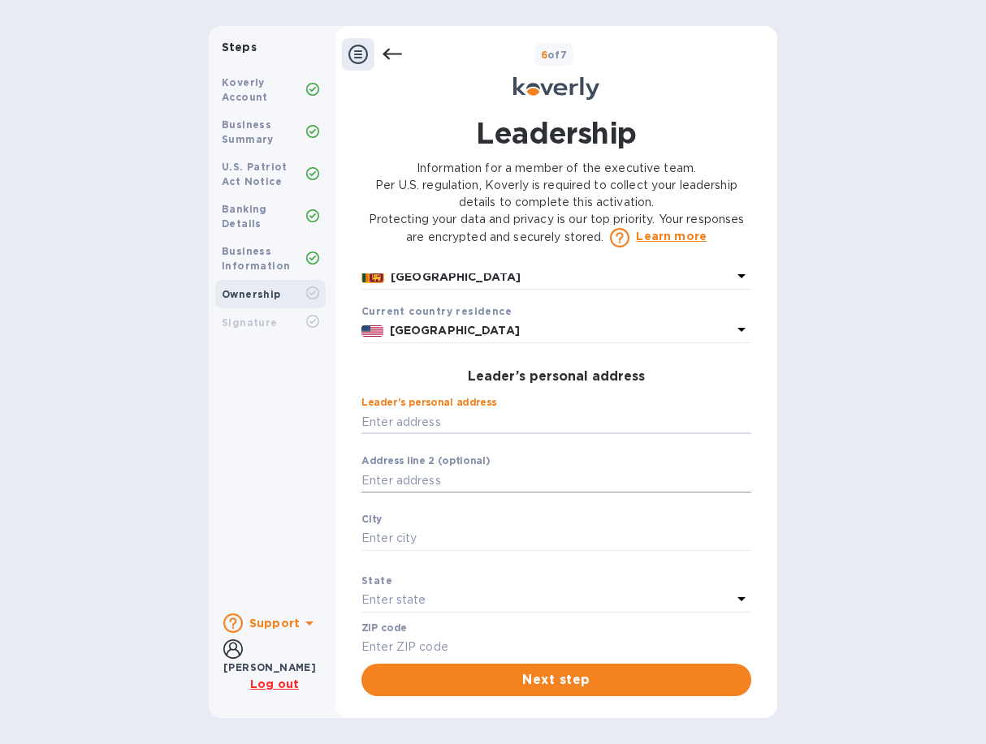
scroll to position [361, 0]
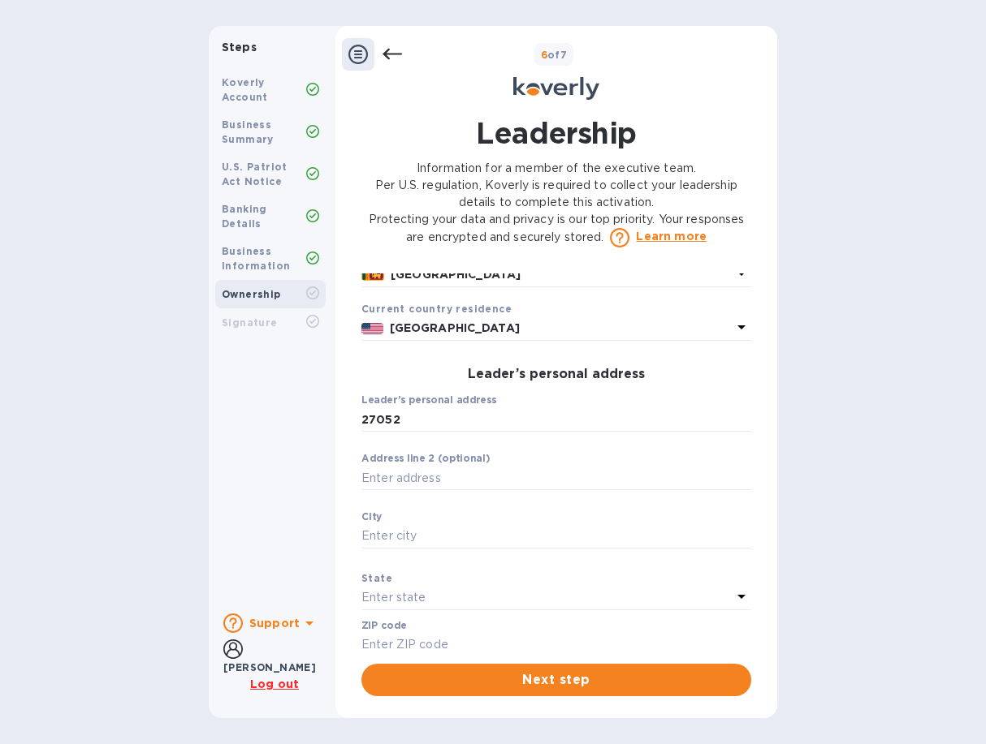
type input "[STREET_ADDRESS]"
type input "91355"
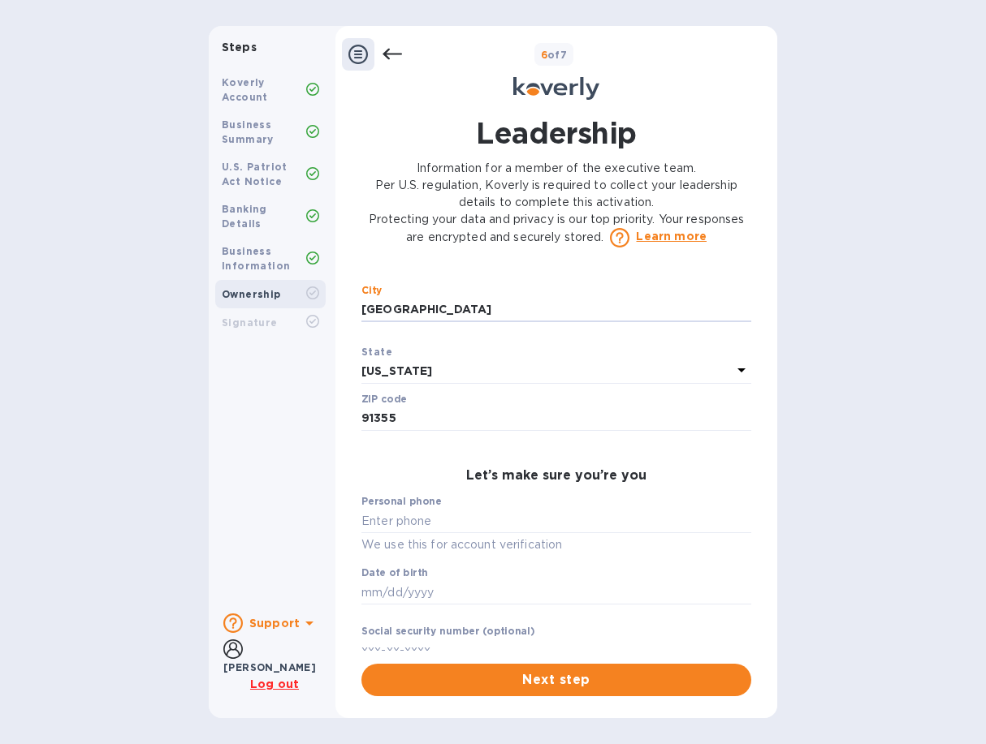
scroll to position [666, 0]
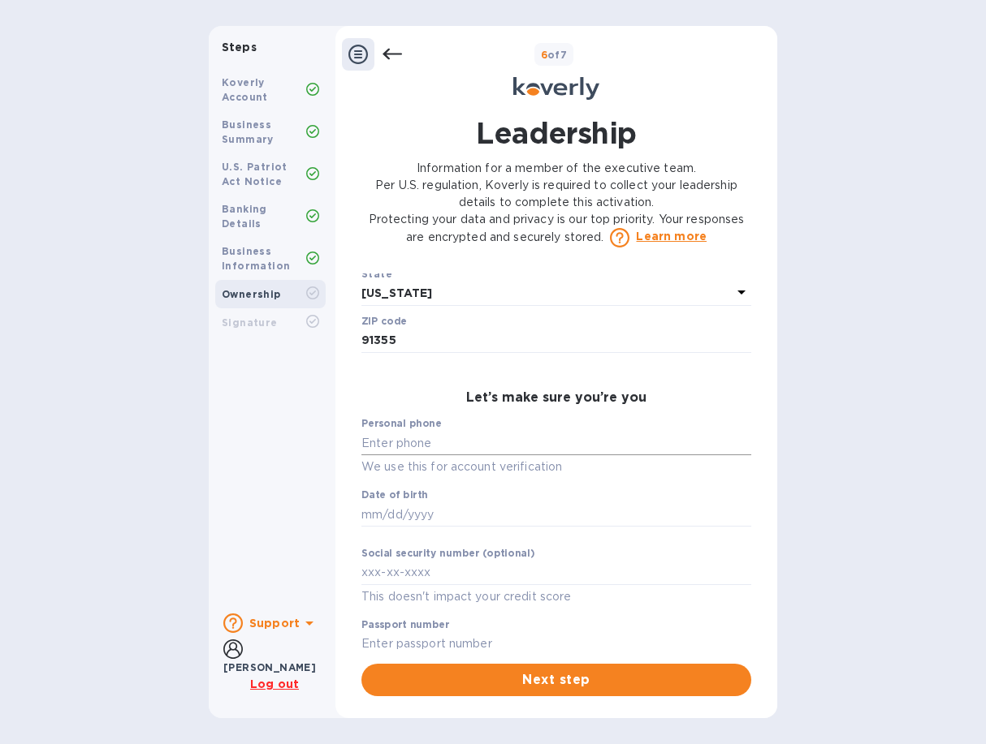
type input "[GEOGRAPHIC_DATA]"
type input "***73"
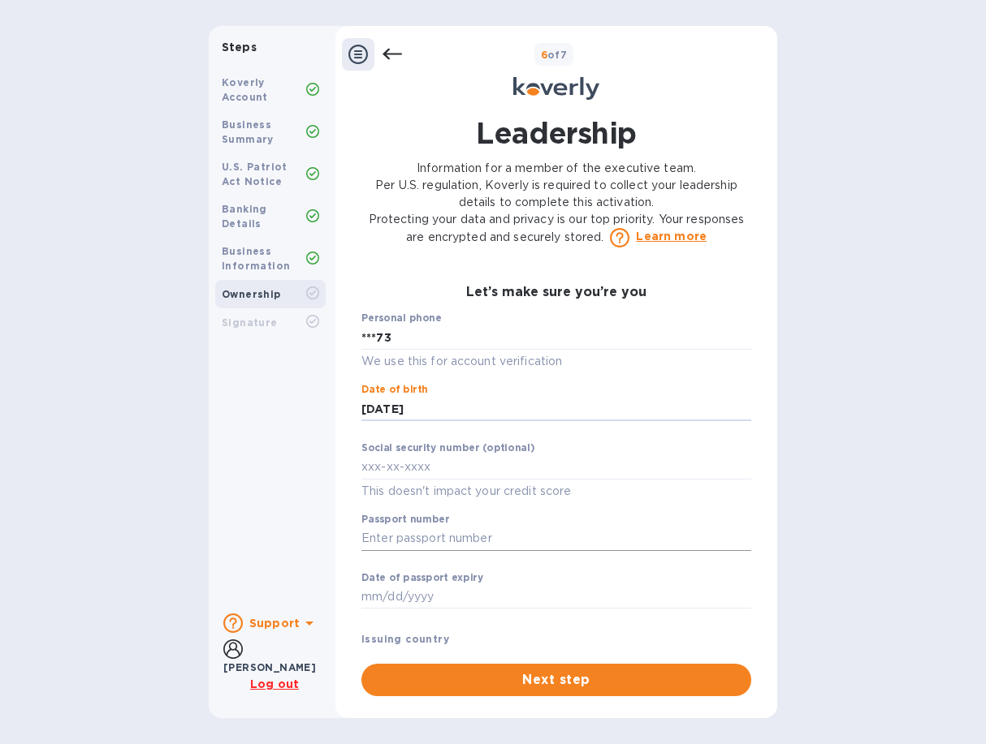
scroll to position [779, 0]
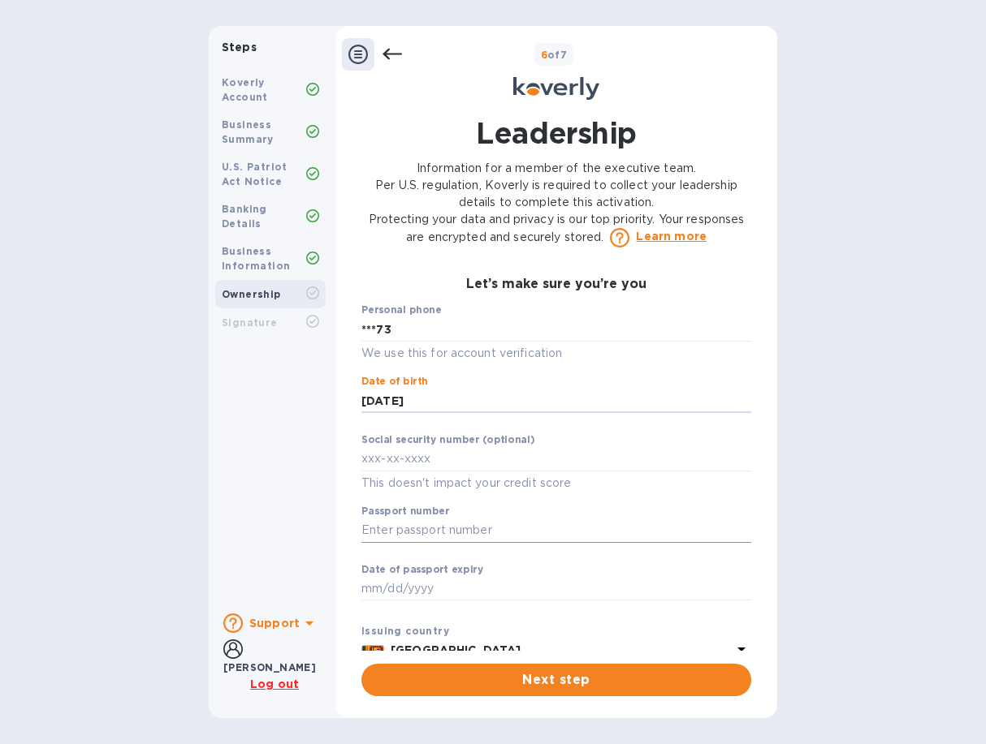
type input "***85"
click at [406, 543] on input "text" at bounding box center [556, 531] width 390 height 24
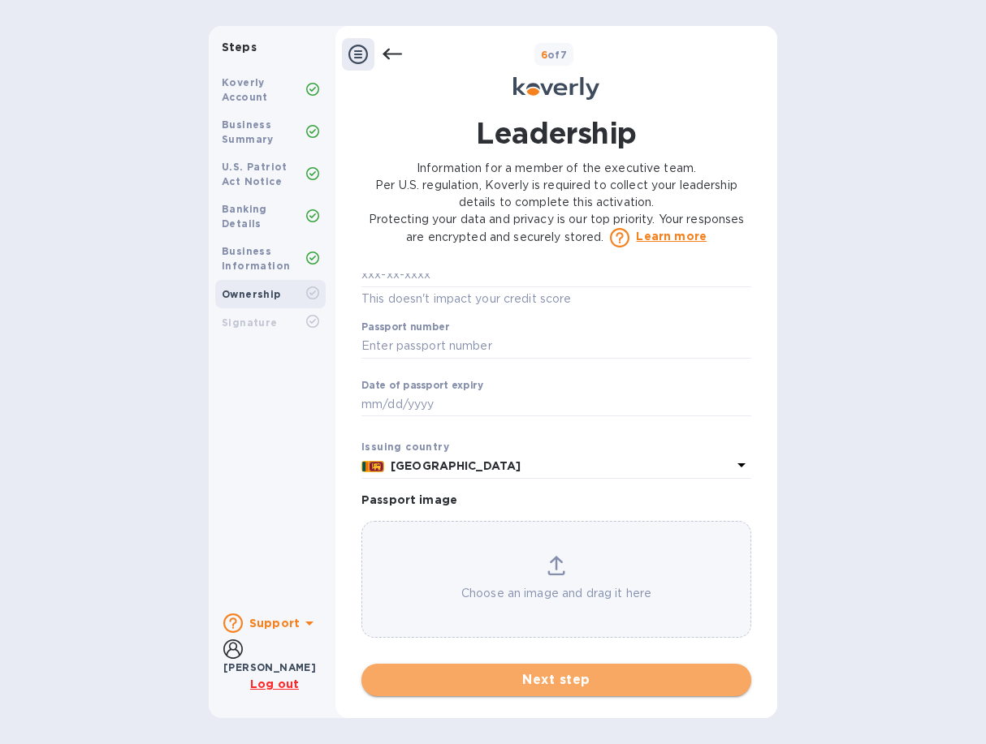
click at [482, 689] on span "Next step" at bounding box center [556, 680] width 364 height 19
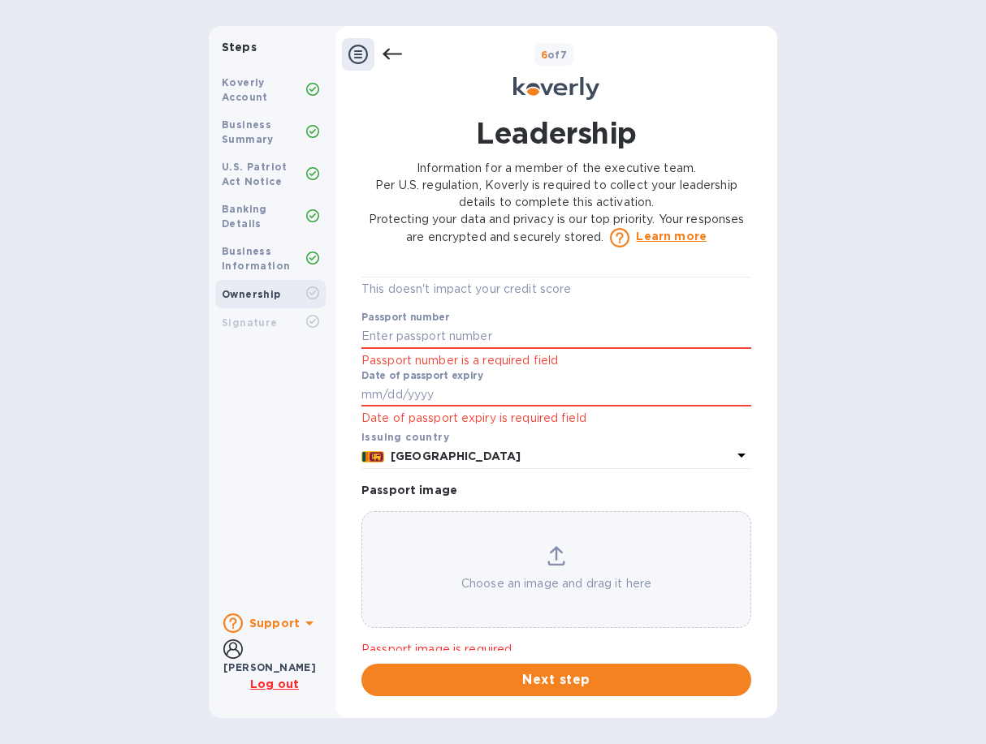
click at [552, 578] on div "Choose an image and drag it here" at bounding box center [556, 569] width 388 height 46
click at [399, 346] on input "text" at bounding box center [556, 337] width 390 height 24
type input "***19"
click at [389, 404] on input "text" at bounding box center [556, 395] width 390 height 24
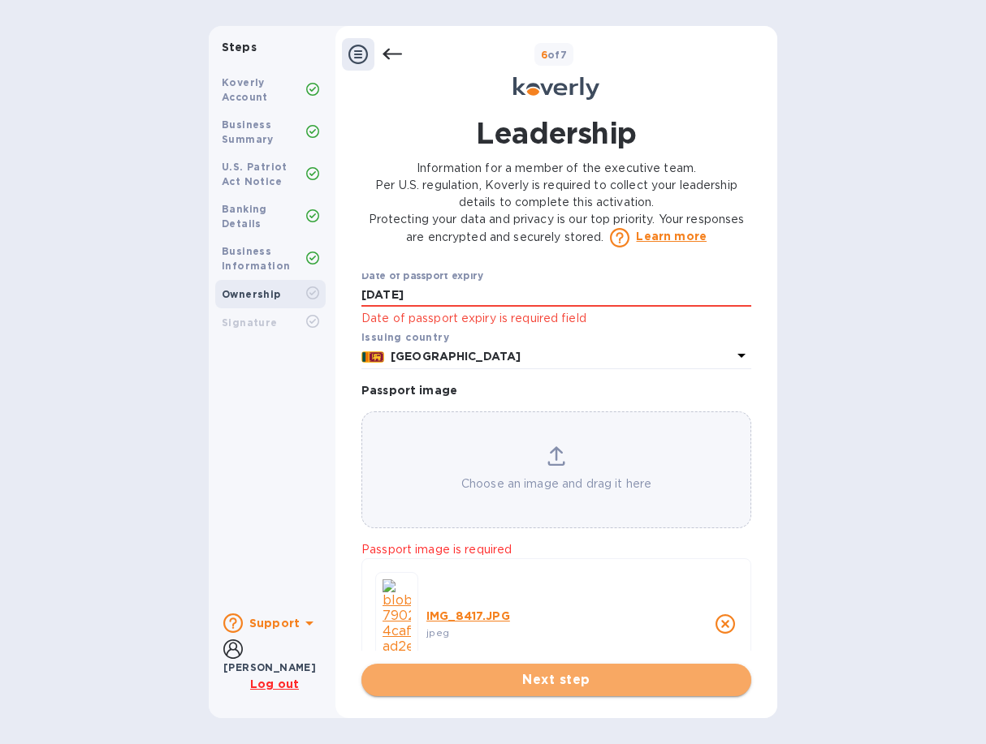
type input "***27"
click at [535, 680] on span "Next step" at bounding box center [556, 680] width 364 height 19
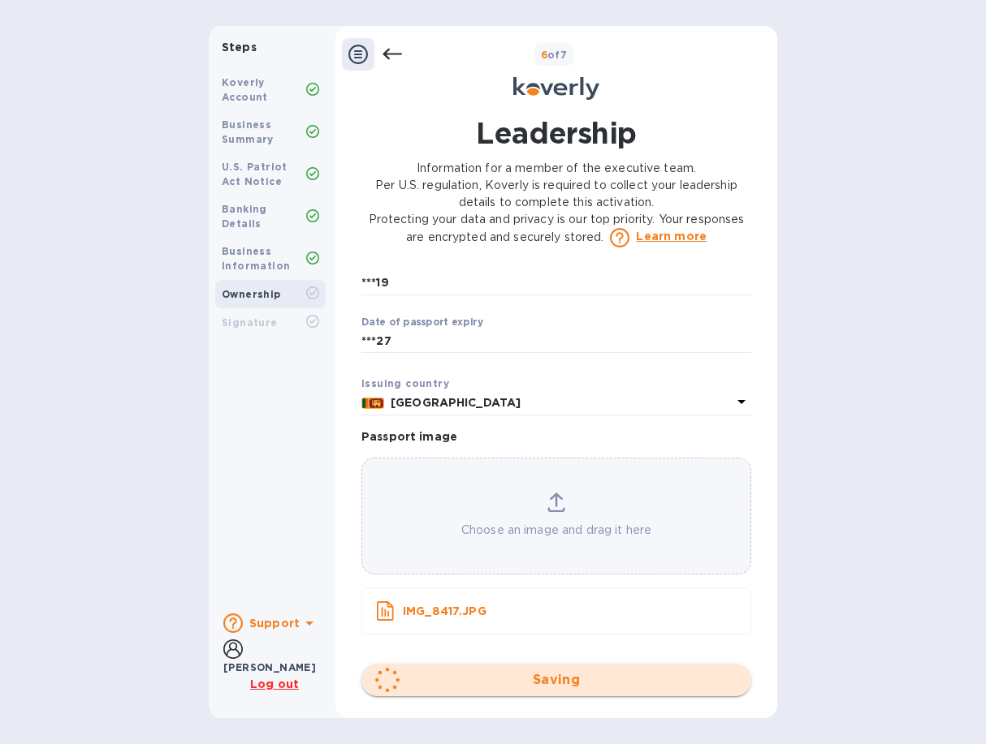
scroll to position [1037, 0]
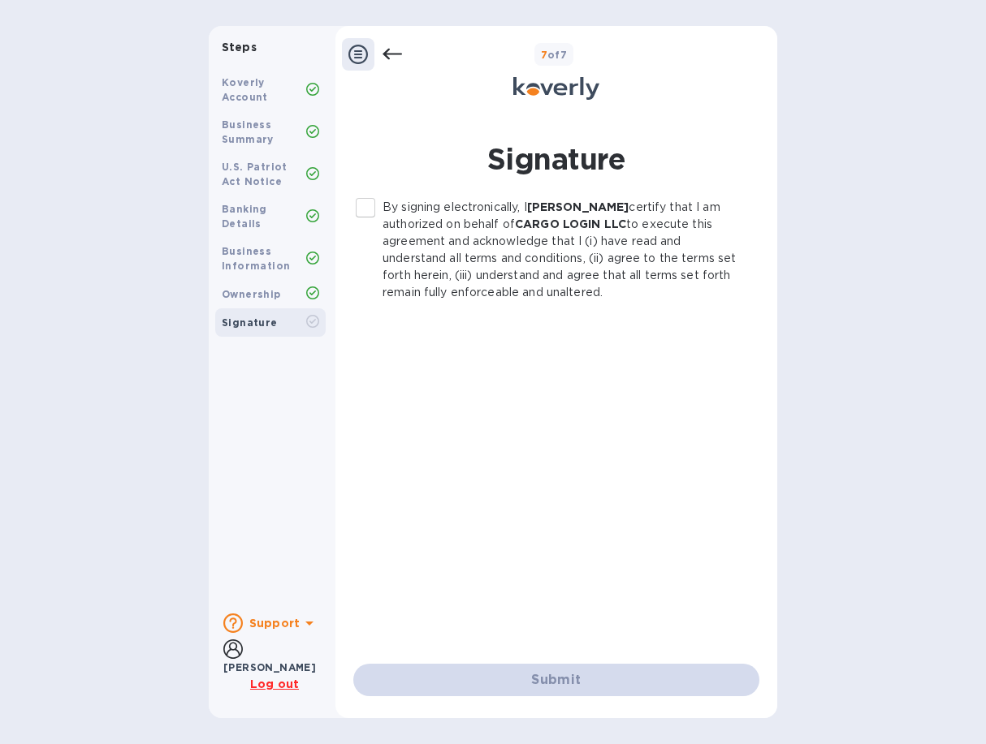
click at [367, 208] on input "By signing electronically, I [PERSON_NAME] certify that I am authorized on beha…" at bounding box center [365, 208] width 34 height 34
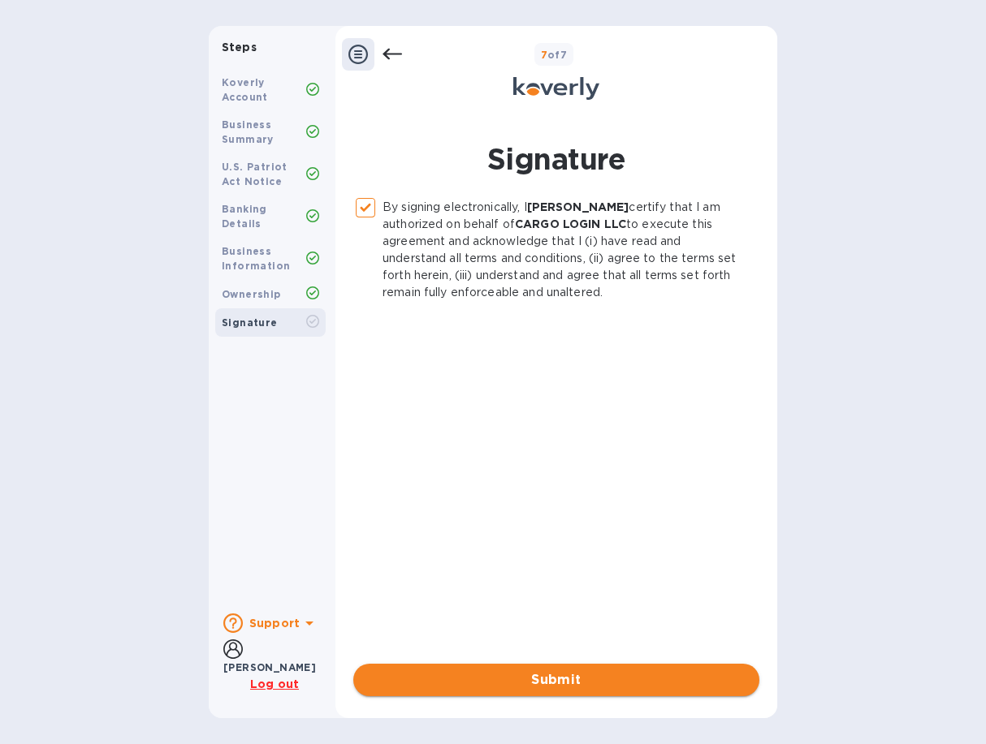
click at [533, 672] on span "Submit" at bounding box center [556, 680] width 380 height 19
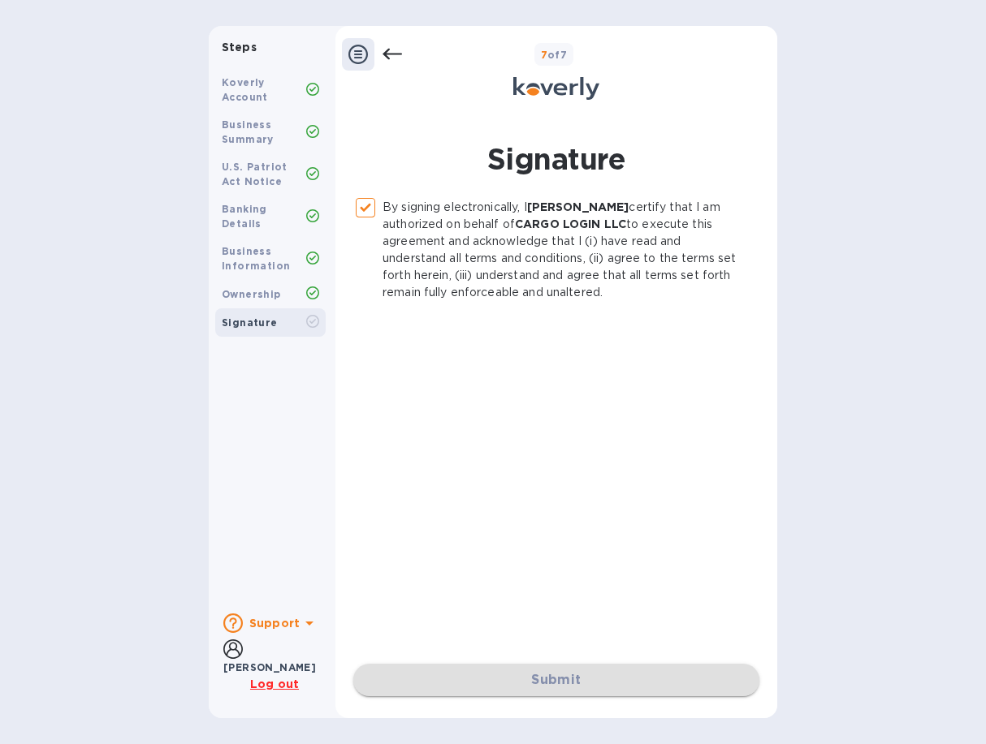
checkbox input "false"
